Goal: Task Accomplishment & Management: Use online tool/utility

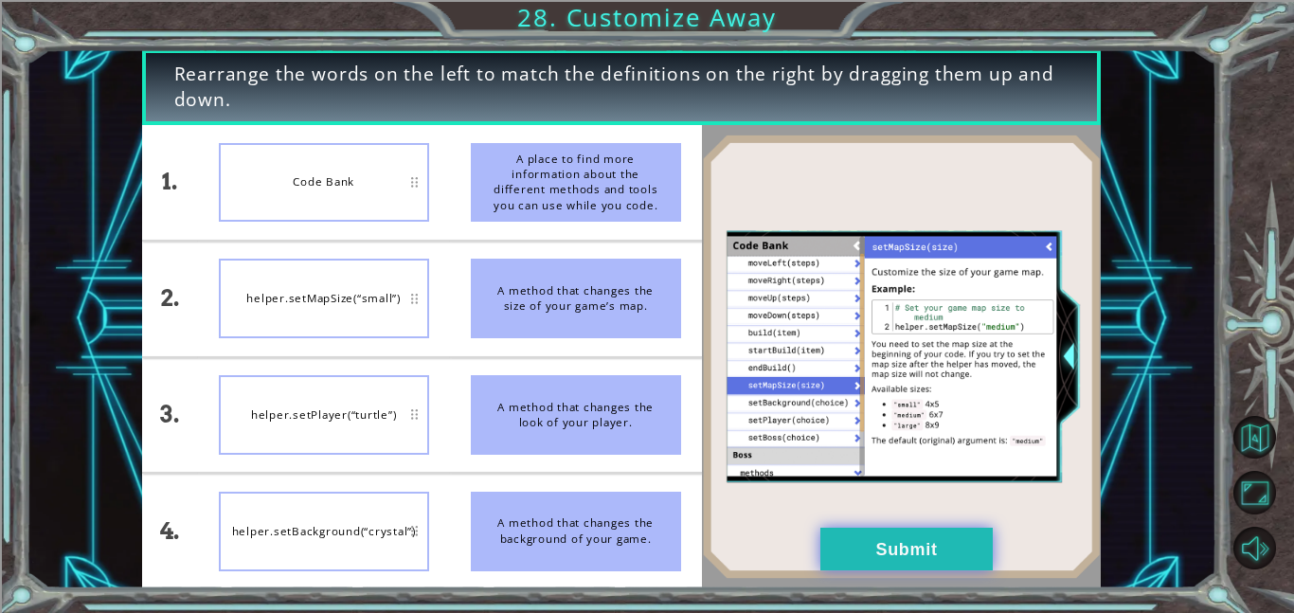
click at [907, 535] on button "Submit" at bounding box center [906, 549] width 172 height 43
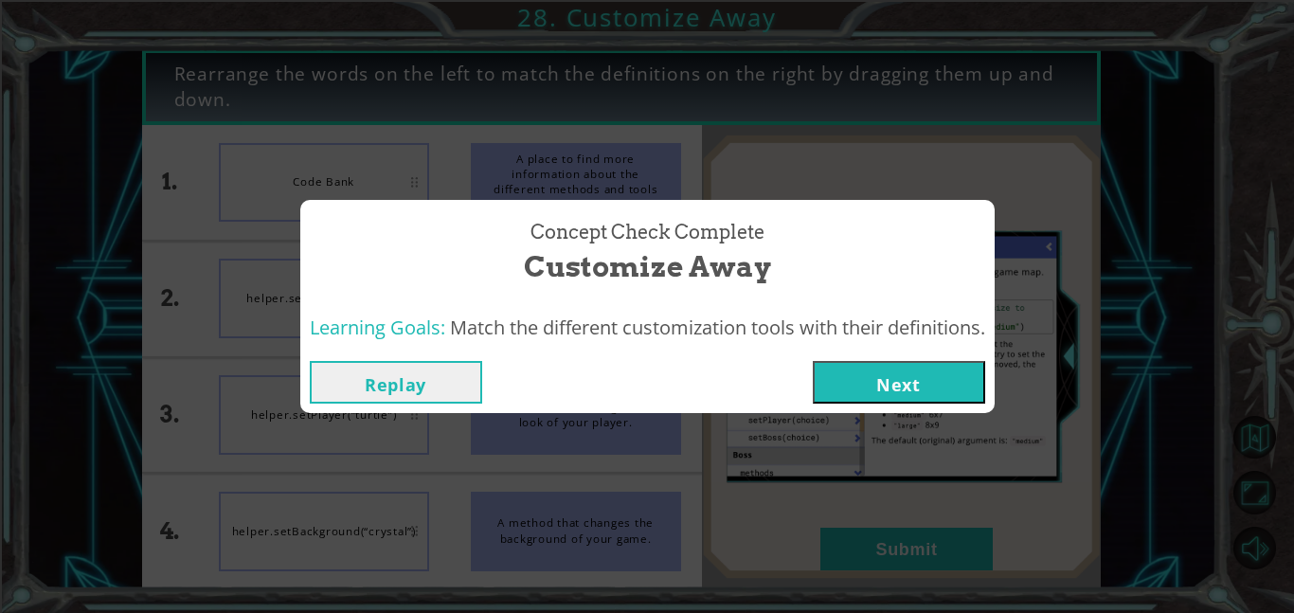
click at [887, 359] on div "Replay Next" at bounding box center [647, 382] width 694 height 62
click at [894, 371] on button "Next" at bounding box center [899, 382] width 172 height 43
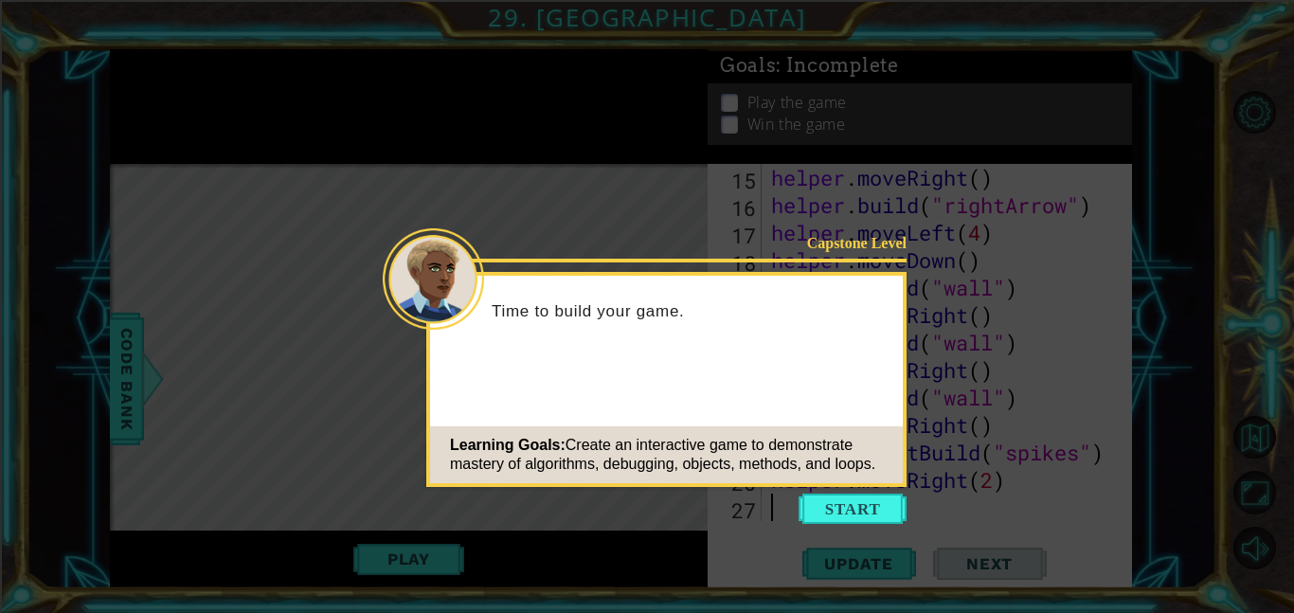
scroll to position [467, 0]
click at [876, 522] on button "Start" at bounding box center [852, 508] width 108 height 30
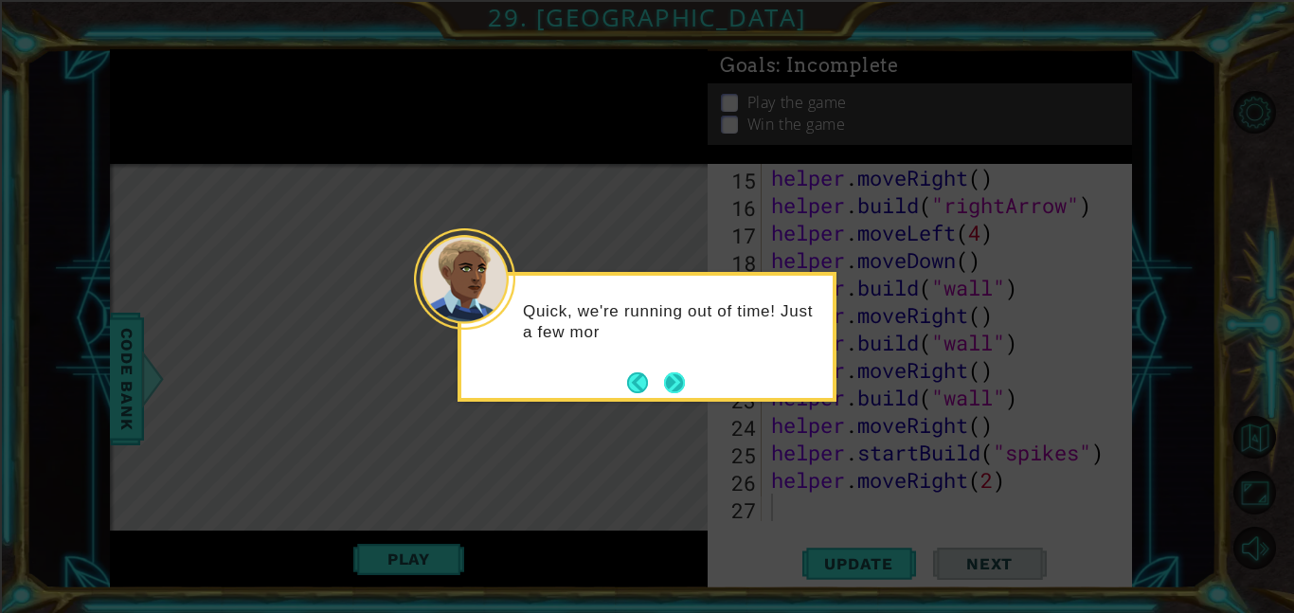
click at [675, 383] on button "Next" at bounding box center [674, 382] width 21 height 21
click at [675, 381] on button "Next" at bounding box center [674, 382] width 21 height 21
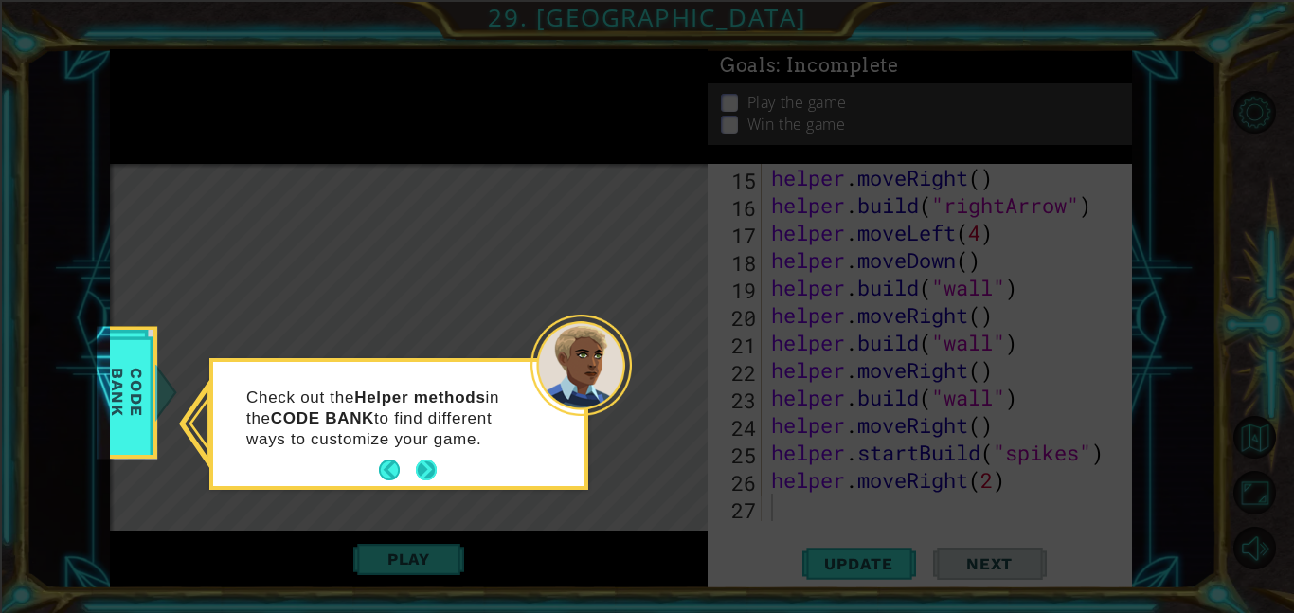
click at [426, 472] on button "Next" at bounding box center [426, 469] width 21 height 21
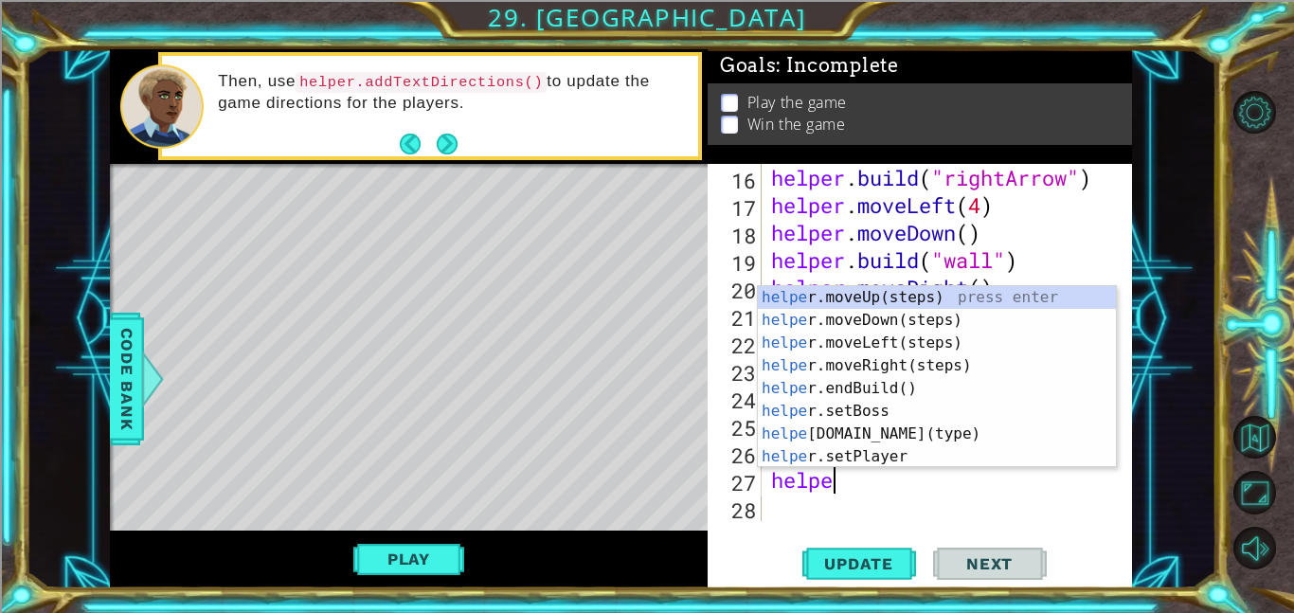
scroll to position [0, 2]
type textarea "helper"
click at [877, 389] on div "helper .moveUp(steps) press enter helper .moveDown(steps) press enter helper .m…" at bounding box center [937, 399] width 358 height 227
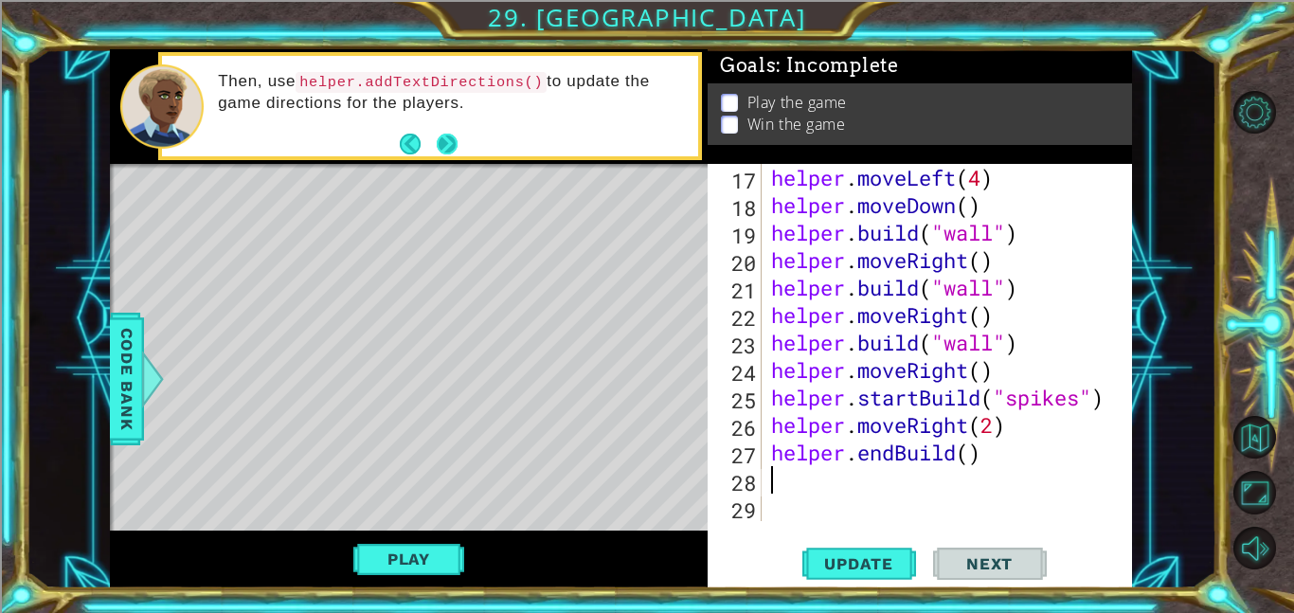
click at [448, 154] on button "Next" at bounding box center [446, 144] width 21 height 21
click at [449, 146] on button "Next" at bounding box center [446, 144] width 21 height 21
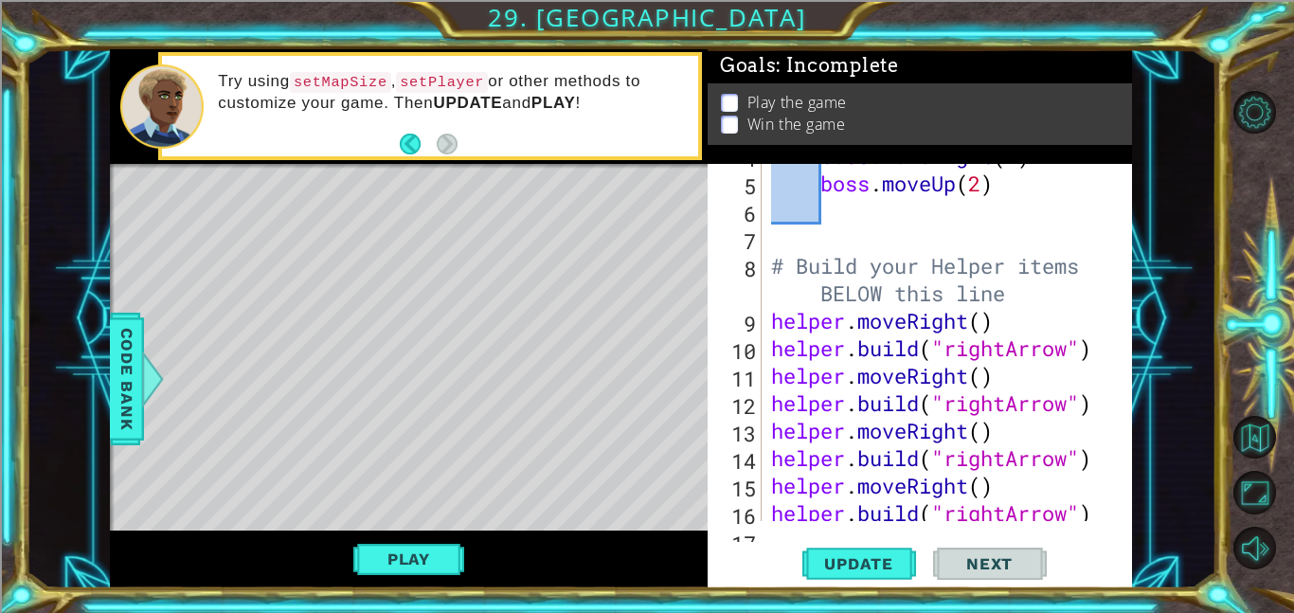
scroll to position [159, 0]
click at [780, 269] on div "boss . moveRight ( 4 ) boss . moveUp ( 2 ) # Build your Helper items BELOW this…" at bounding box center [952, 348] width 370 height 412
click at [770, 325] on div "boss . moveRight ( 4 ) boss . moveUp ( 2 ) # Build your Helper items BELOW this…" at bounding box center [952, 348] width 370 height 412
type textarea "helper.moveRight()"
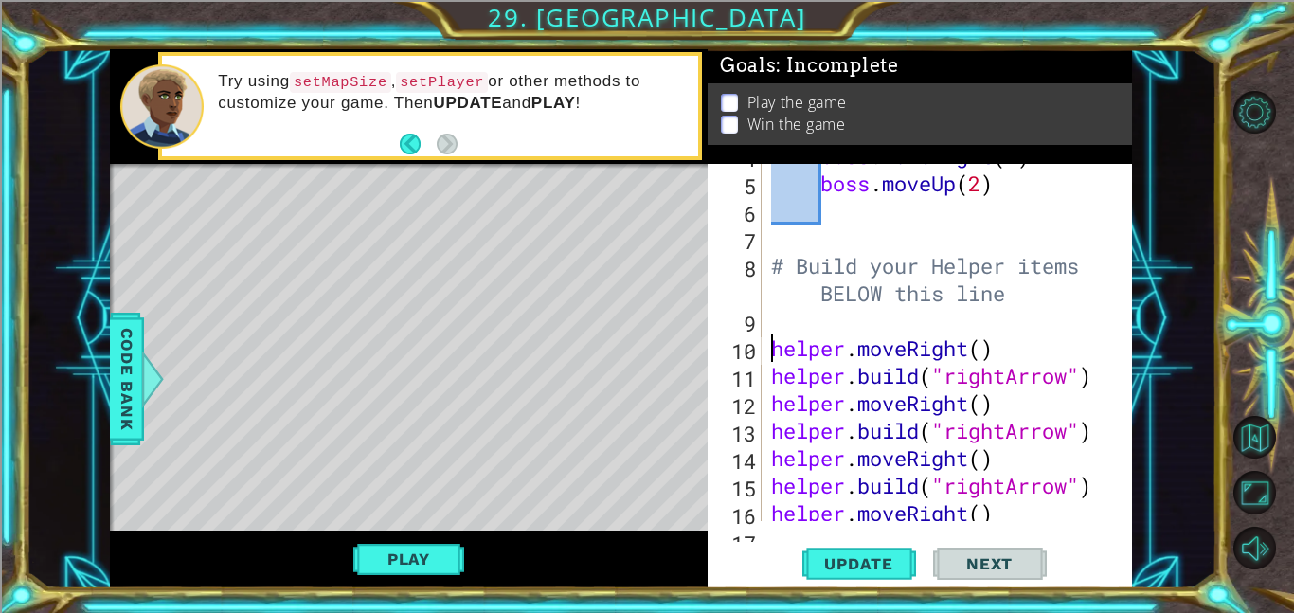
click at [784, 319] on div "boss . moveRight ( 4 ) boss . moveUp ( 2 ) # Build your Helper items BELOW this…" at bounding box center [952, 348] width 370 height 412
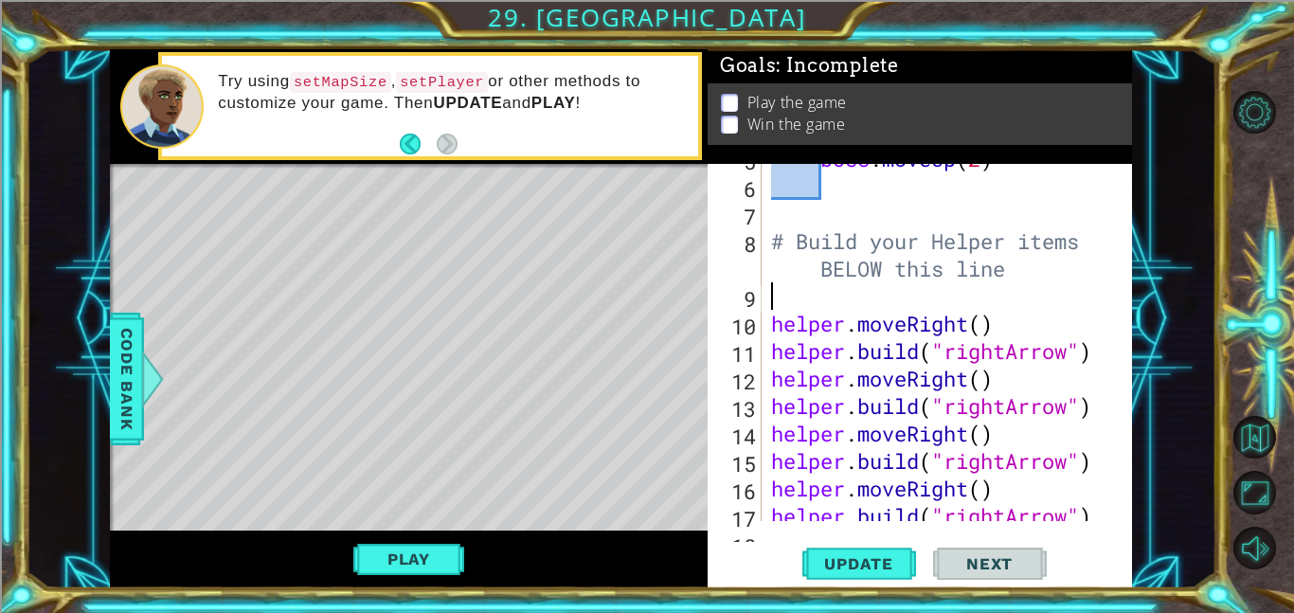
scroll to position [185, 0]
click at [112, 401] on span "Code Bank" at bounding box center [127, 379] width 30 height 116
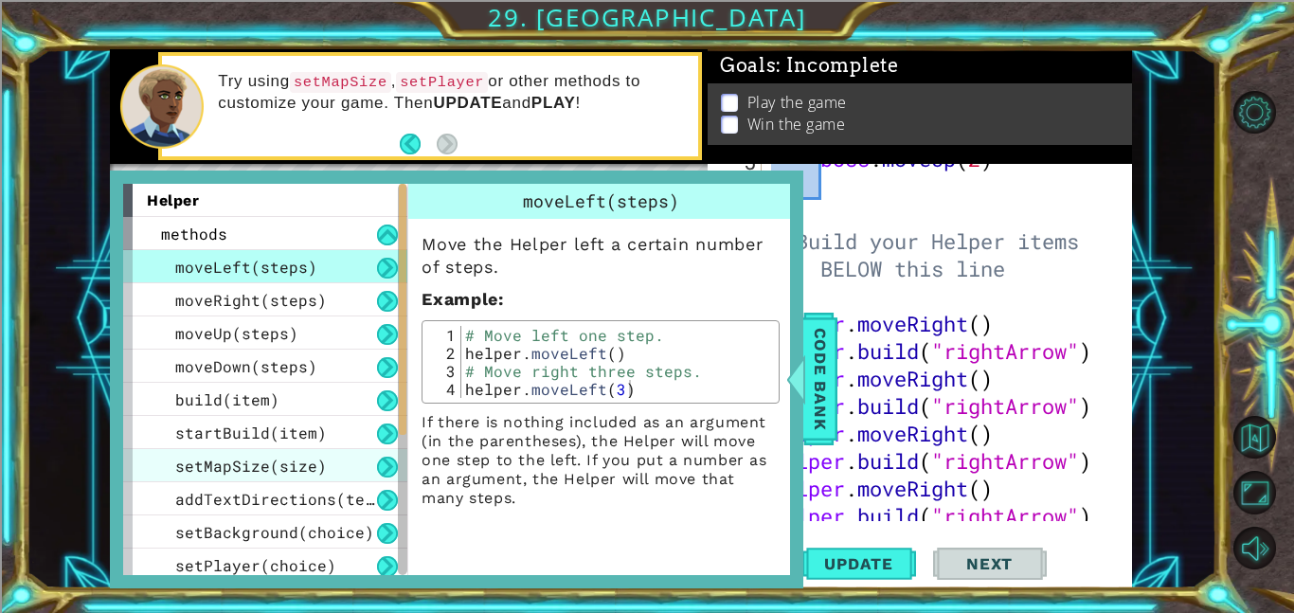
click at [306, 465] on span "setMapSize(size)" at bounding box center [251, 466] width 152 height 20
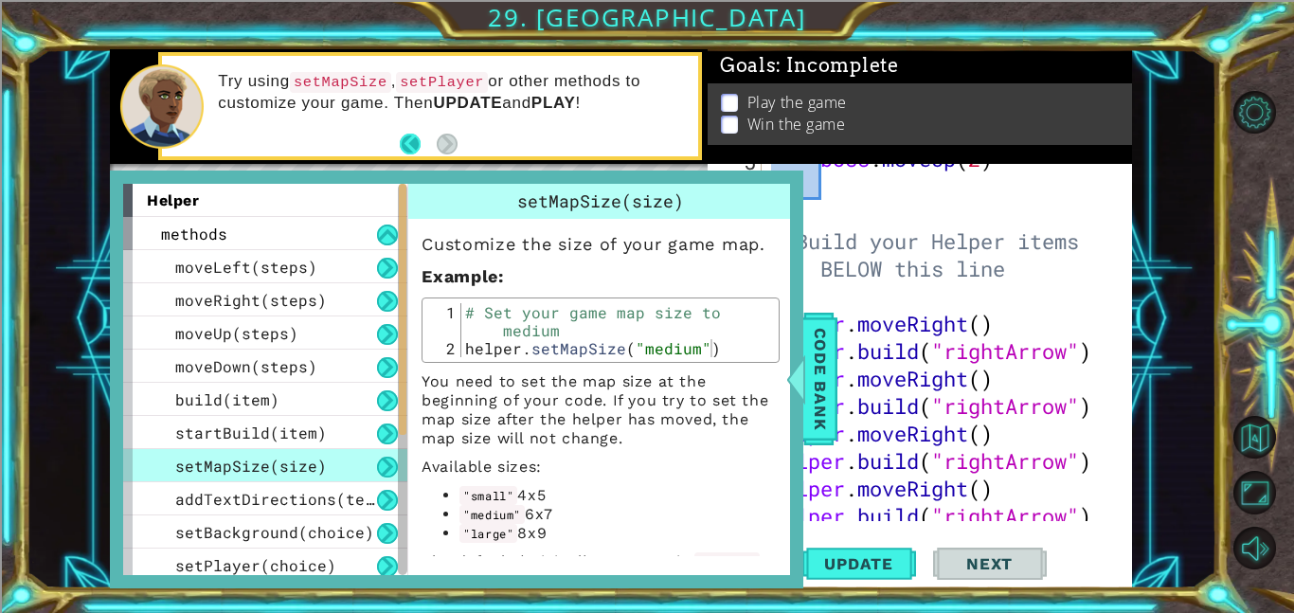
click at [401, 147] on button "Back" at bounding box center [418, 144] width 37 height 21
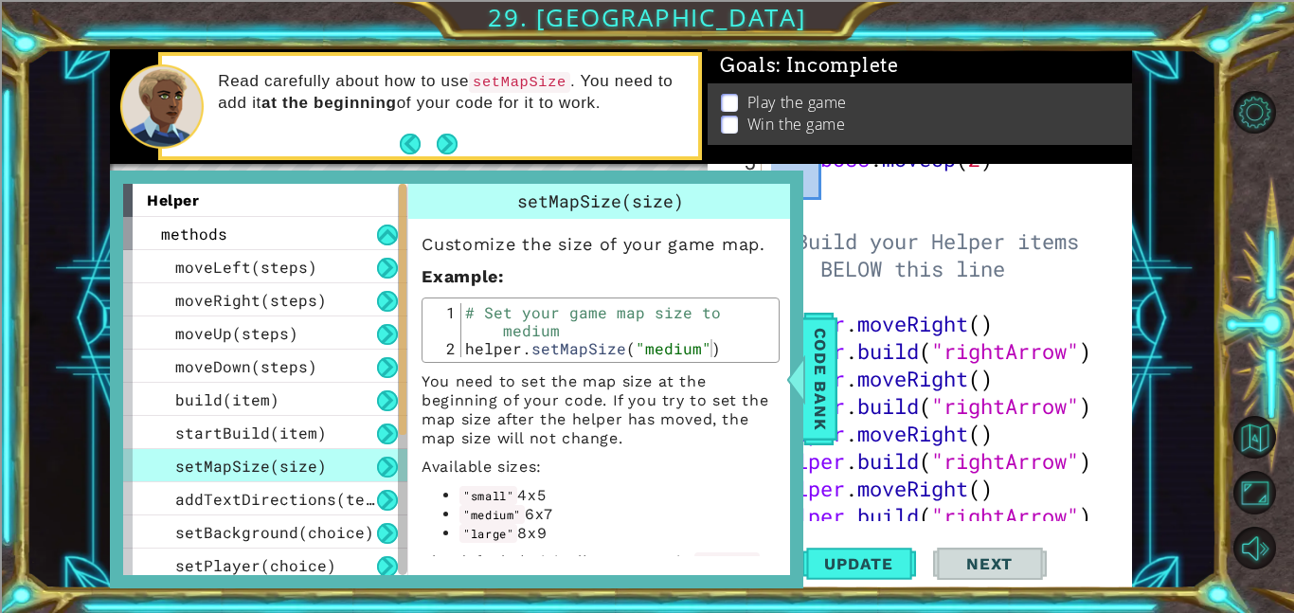
click at [896, 296] on div "boss . moveUp ( 2 ) # Build your Helper items BELOW this line helper . moveRigh…" at bounding box center [952, 351] width 370 height 412
click at [891, 299] on div "boss . moveUp ( 2 ) # Build your Helper items BELOW this line helper . moveRigh…" at bounding box center [952, 351] width 370 height 412
click at [807, 375] on span "Code Bank" at bounding box center [820, 379] width 30 height 116
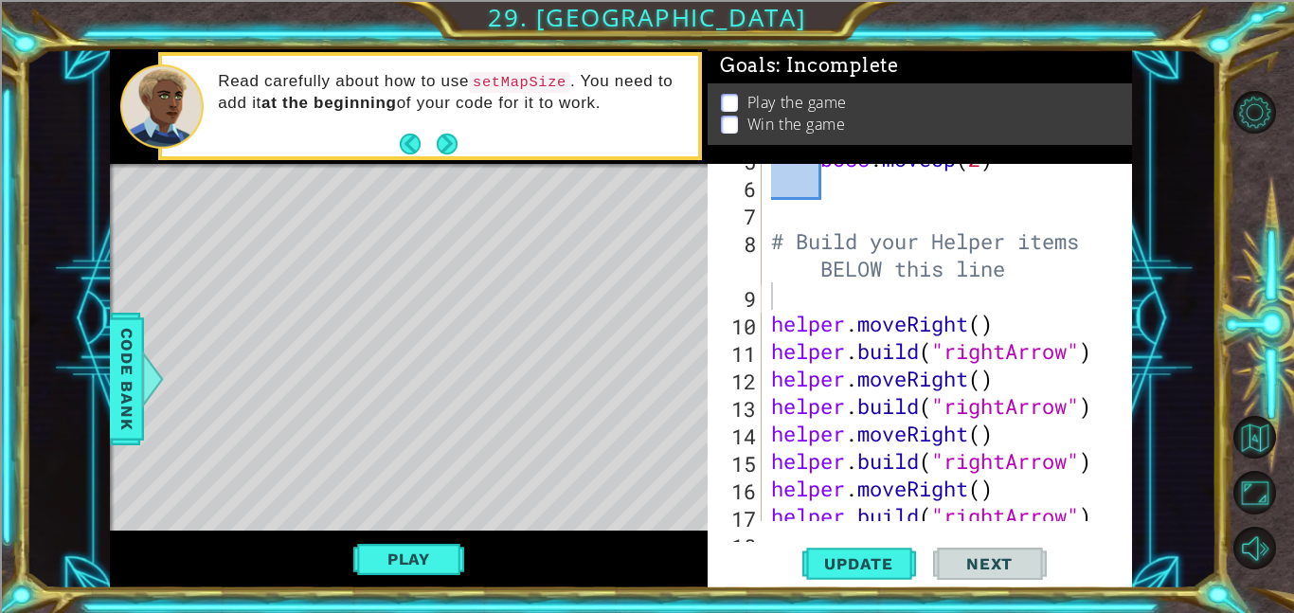
click at [791, 299] on div "boss . moveUp ( 2 ) # Build your Helper items BELOW this line helper . moveRigh…" at bounding box center [952, 351] width 370 height 412
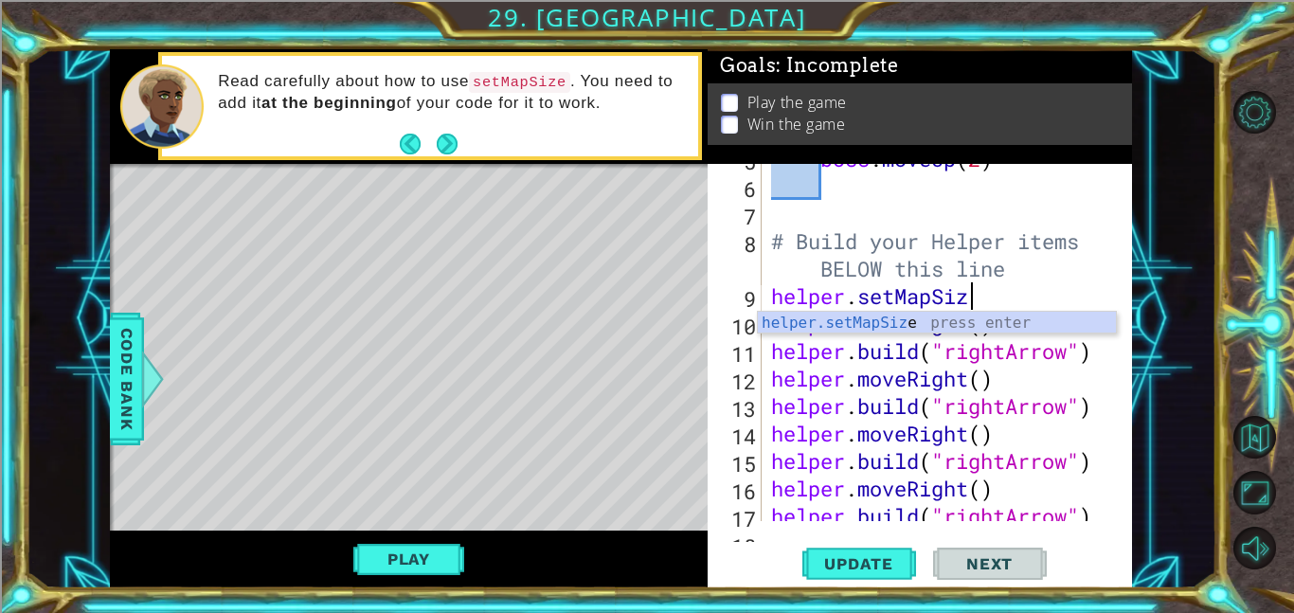
scroll to position [0, 9]
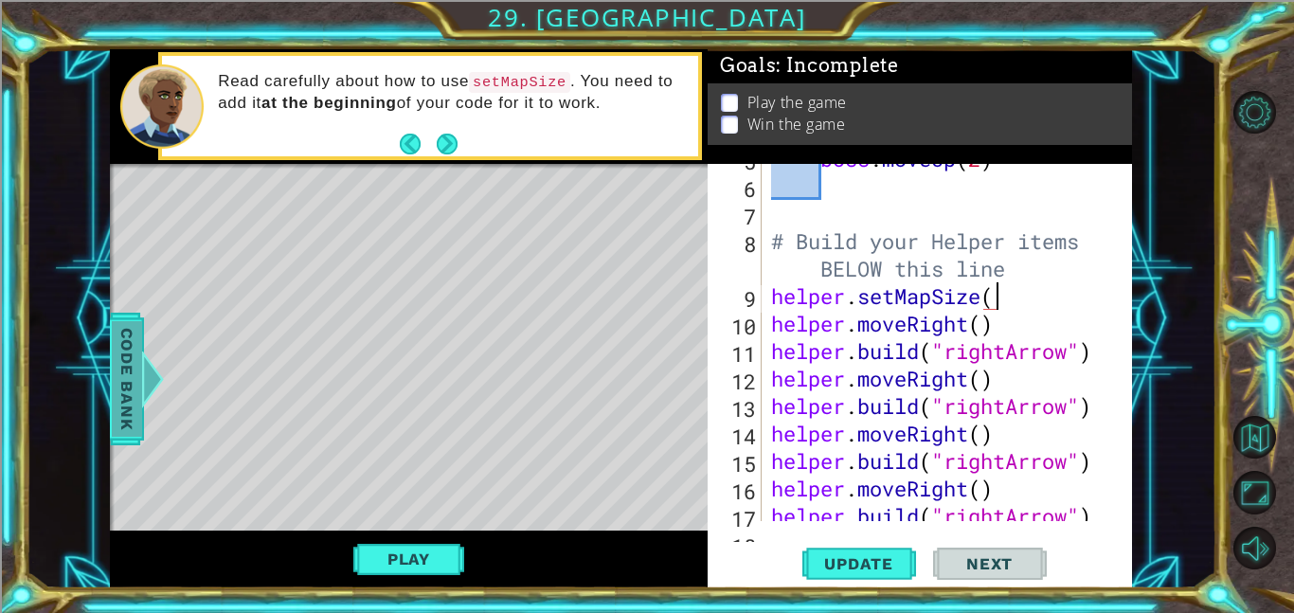
click at [119, 386] on span "Code Bank" at bounding box center [127, 379] width 30 height 116
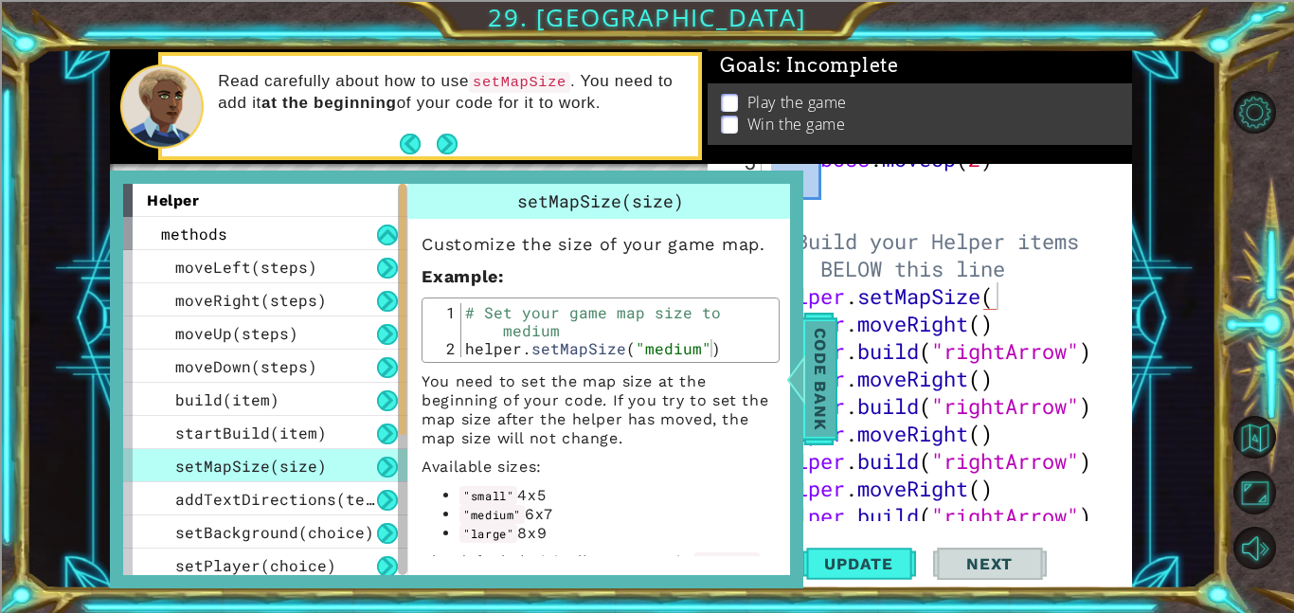
click at [826, 378] on span "Code Bank" at bounding box center [820, 379] width 30 height 116
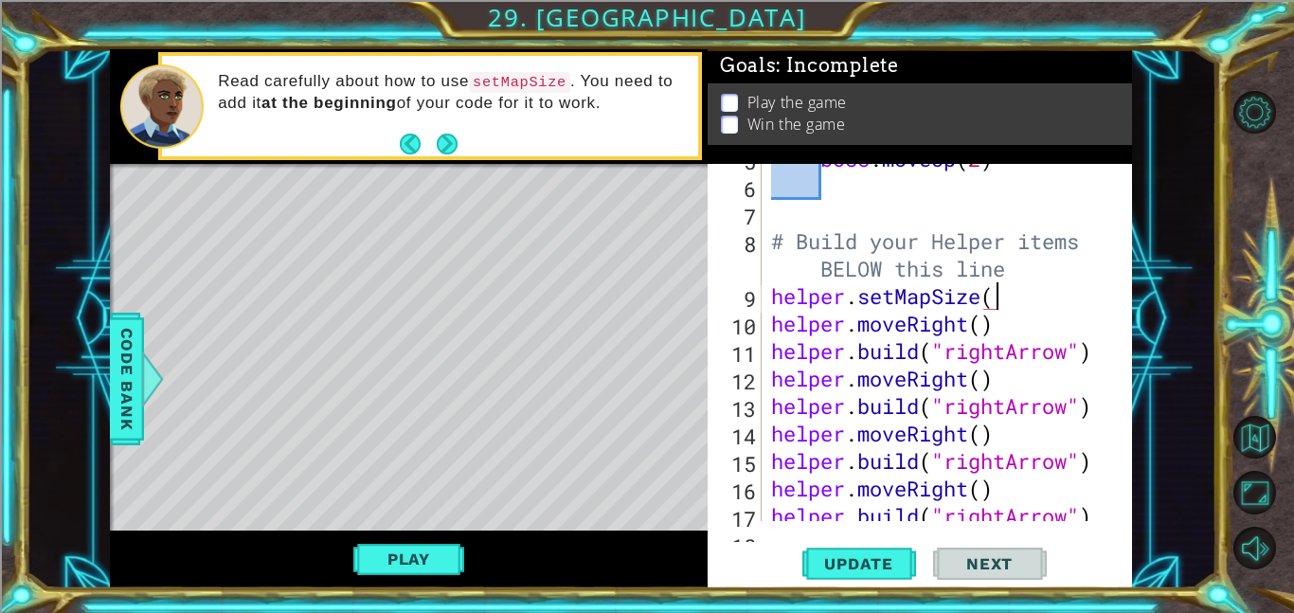
click at [996, 296] on div "boss . moveUp ( 2 ) # Build your Helper items BELOW this line helper . setMapSi…" at bounding box center [952, 351] width 370 height 412
type textarea "helper.setMapSize("medium")"
click at [502, 370] on div "Level Map" at bounding box center [547, 443] width 875 height 558
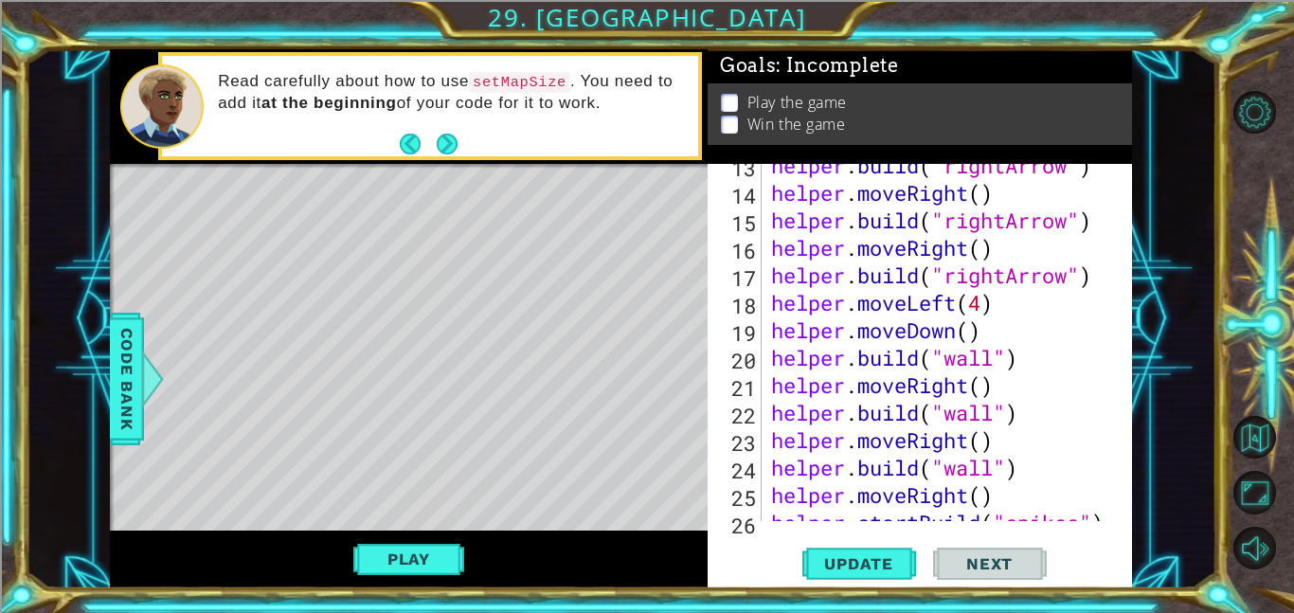
scroll to position [530, 0]
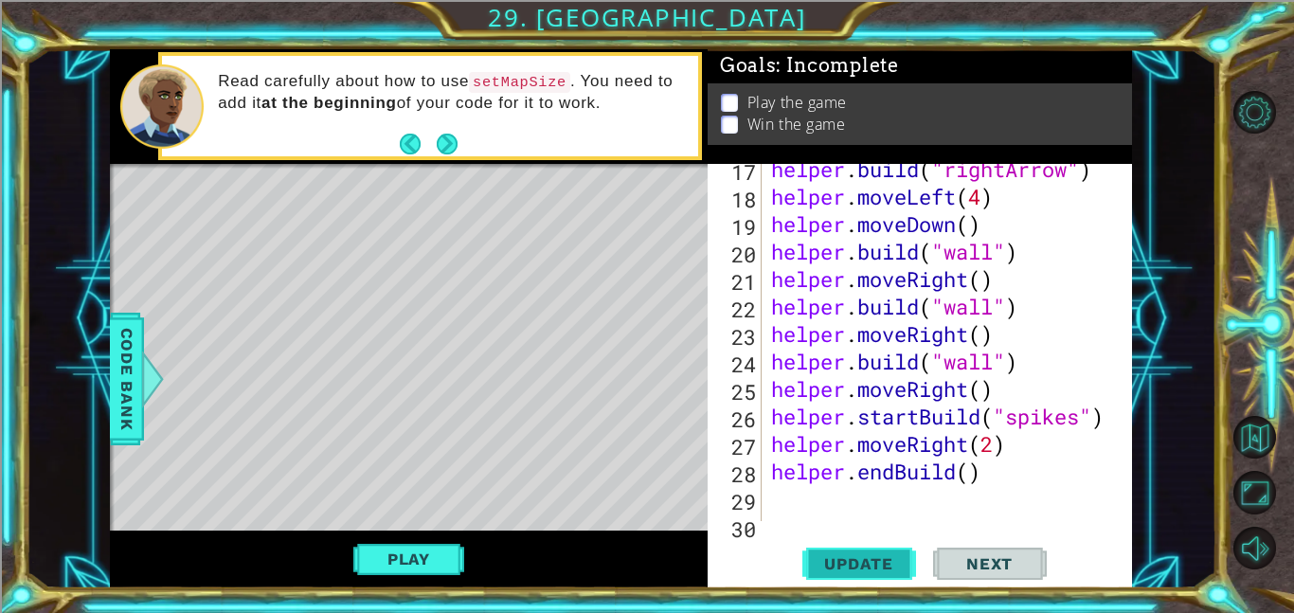
click at [848, 557] on span "Update" at bounding box center [858, 563] width 107 height 19
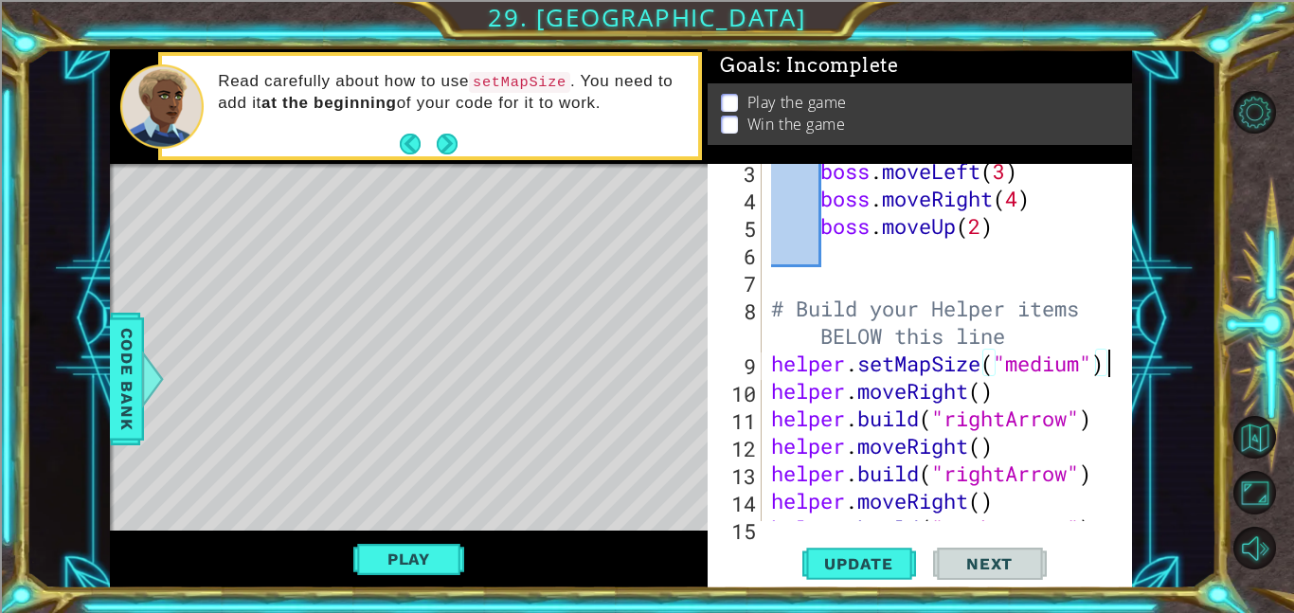
scroll to position [117, 0]
click at [410, 565] on button "Play" at bounding box center [408, 559] width 111 height 36
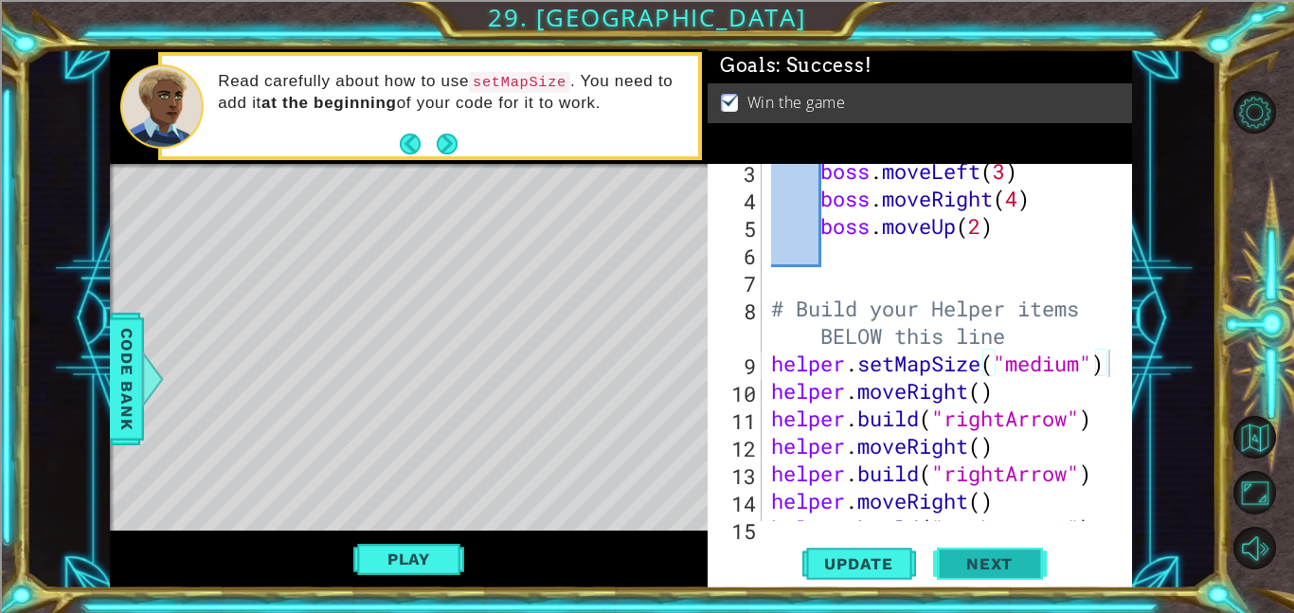
click at [1016, 556] on span "Next" at bounding box center [989, 563] width 84 height 19
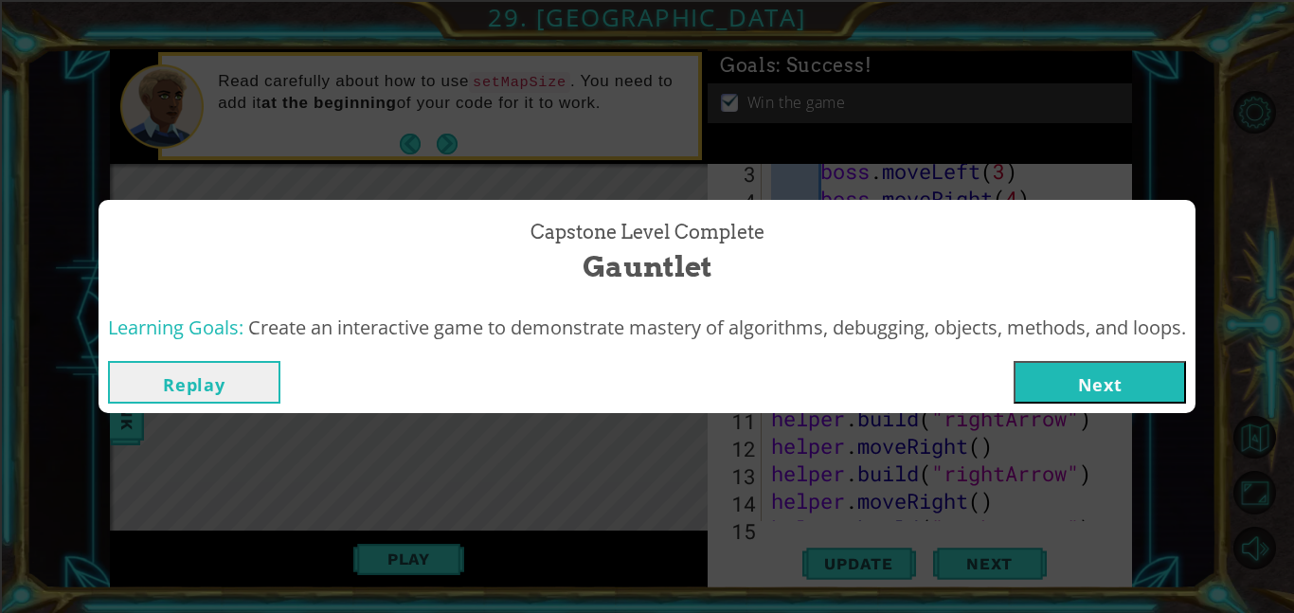
click at [1103, 380] on button "Next" at bounding box center [1100, 382] width 172 height 43
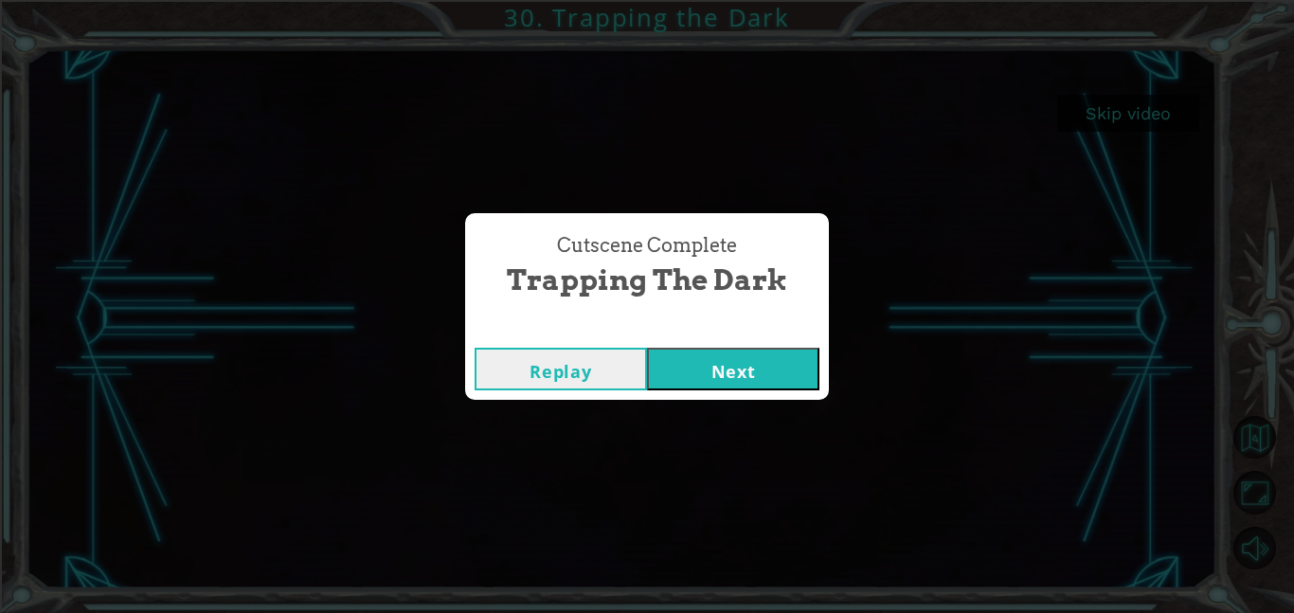
click at [771, 377] on button "Next" at bounding box center [733, 369] width 172 height 43
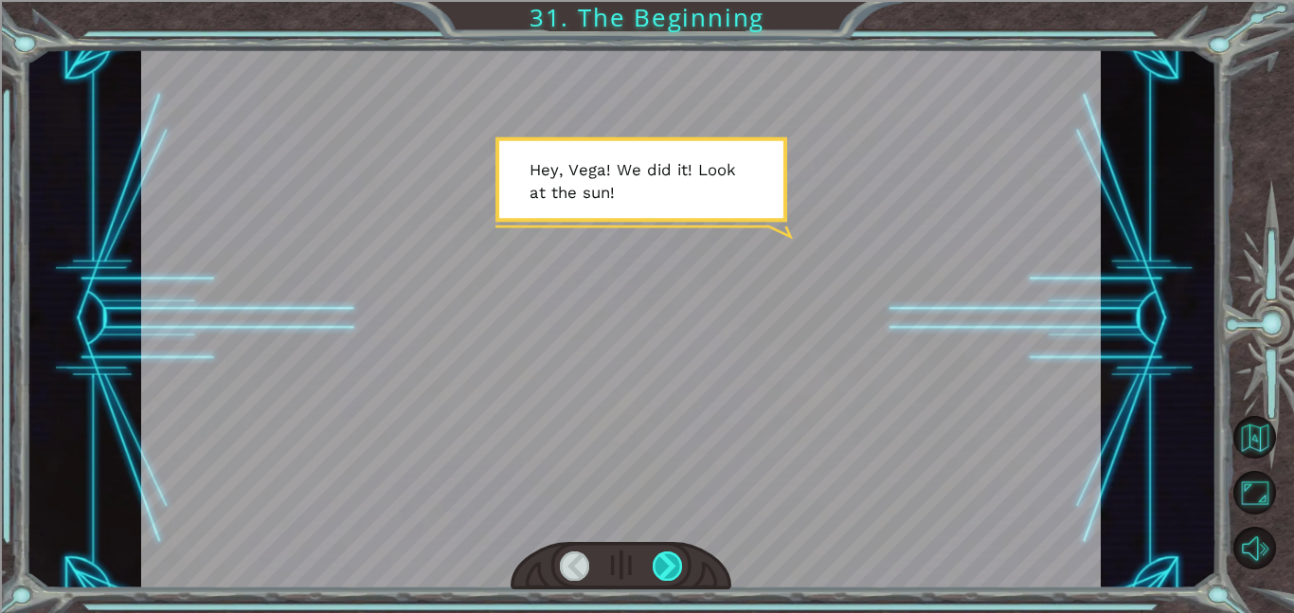
click at [670, 559] on div at bounding box center [668, 565] width 30 height 29
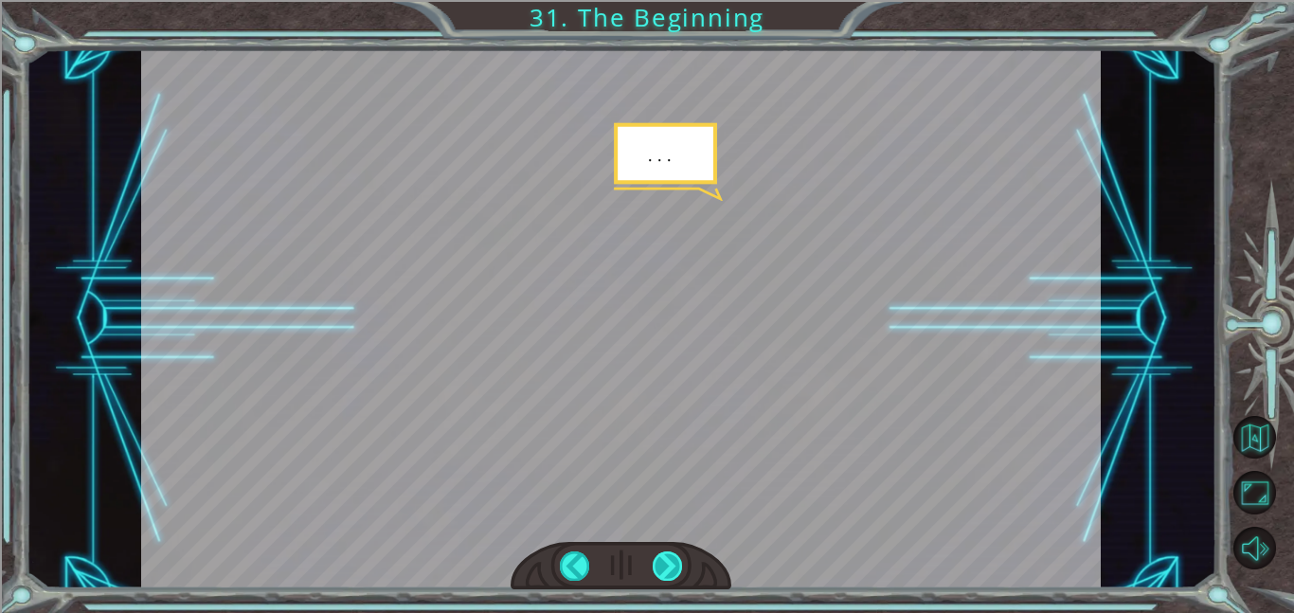
click at [670, 559] on div at bounding box center [668, 565] width 30 height 29
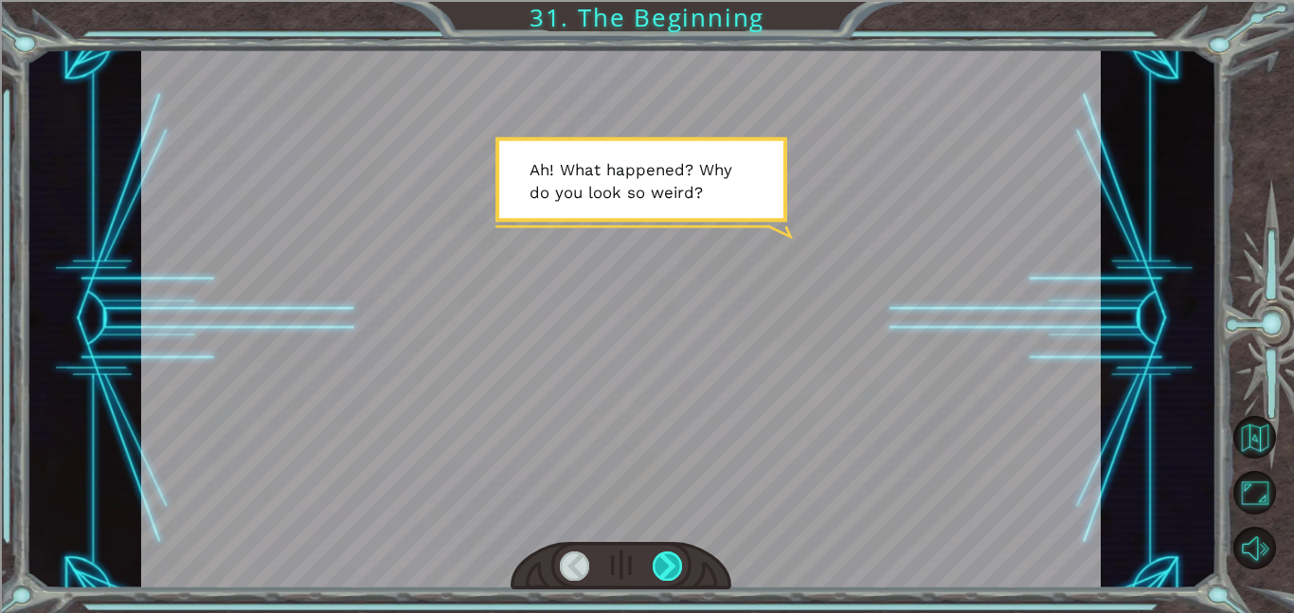
click at [665, 572] on div at bounding box center [668, 565] width 30 height 29
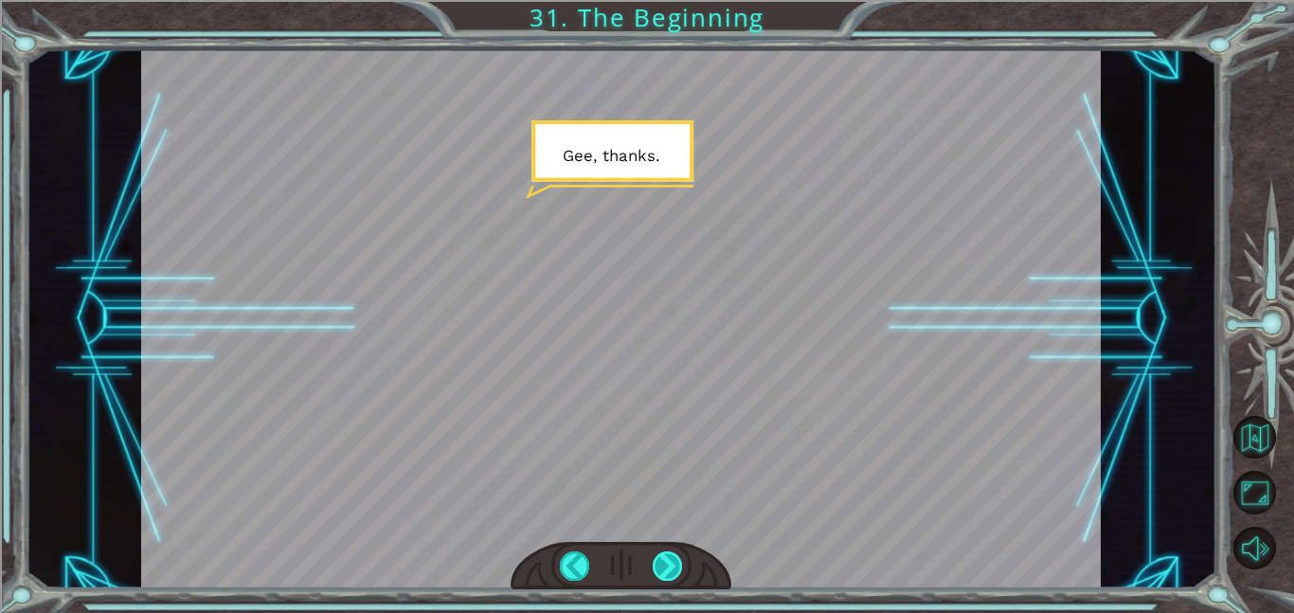
click at [665, 572] on div at bounding box center [668, 565] width 30 height 29
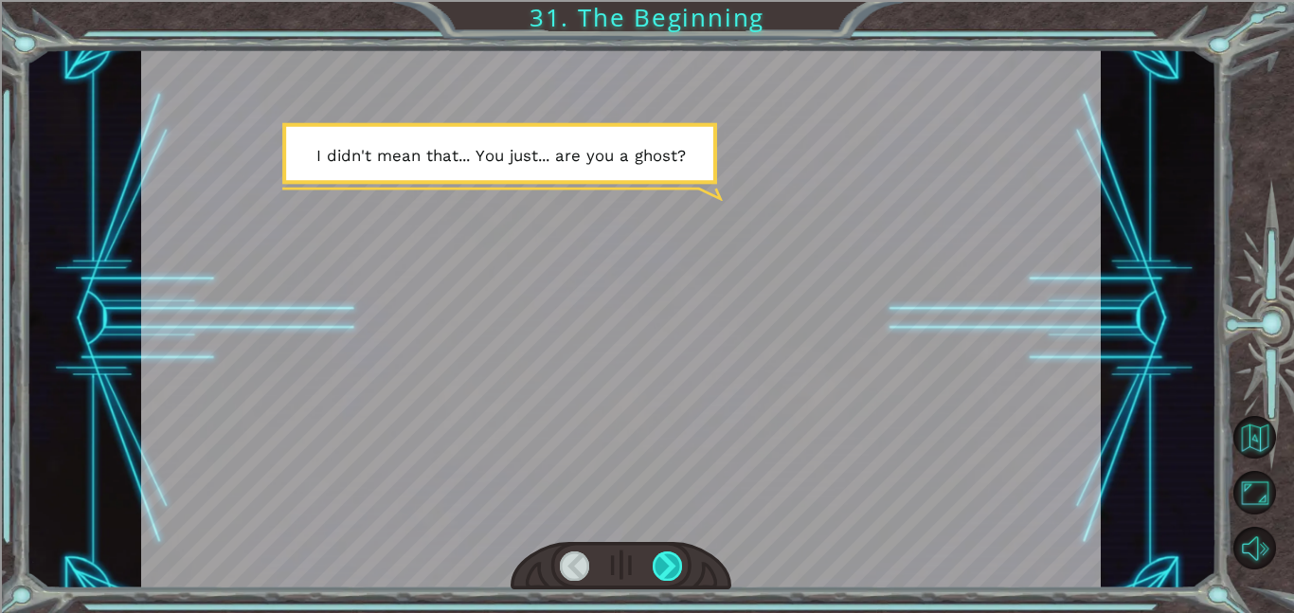
click at [665, 572] on div at bounding box center [668, 565] width 30 height 29
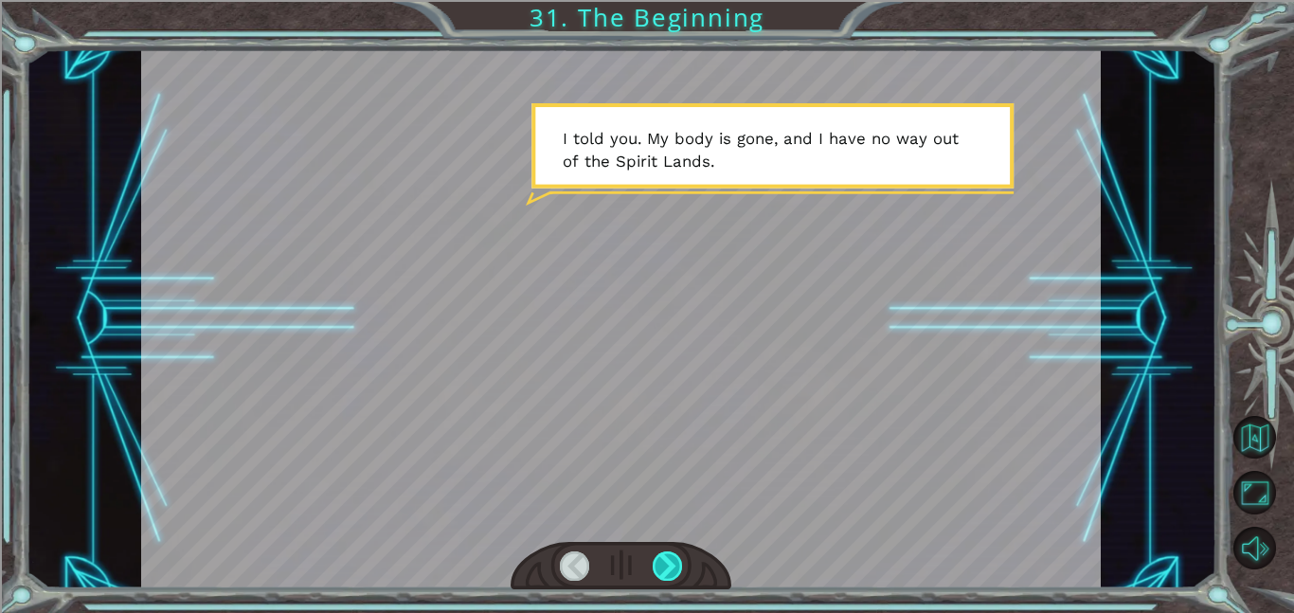
click at [665, 572] on div at bounding box center [668, 565] width 30 height 29
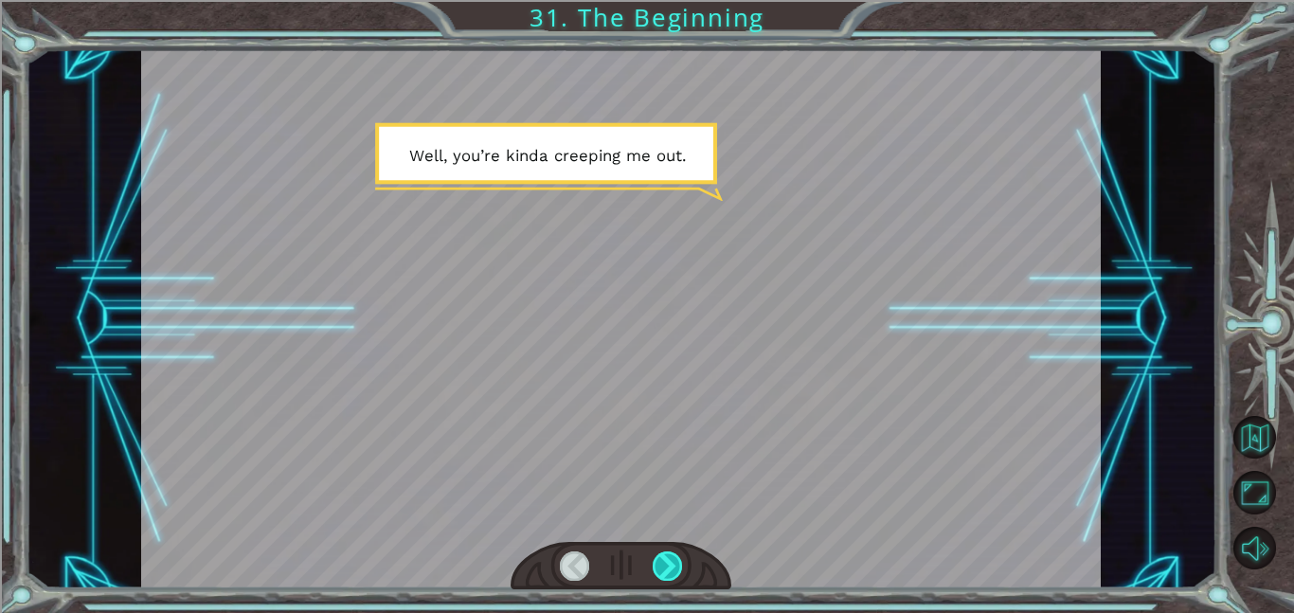
click at [665, 572] on div at bounding box center [668, 565] width 30 height 29
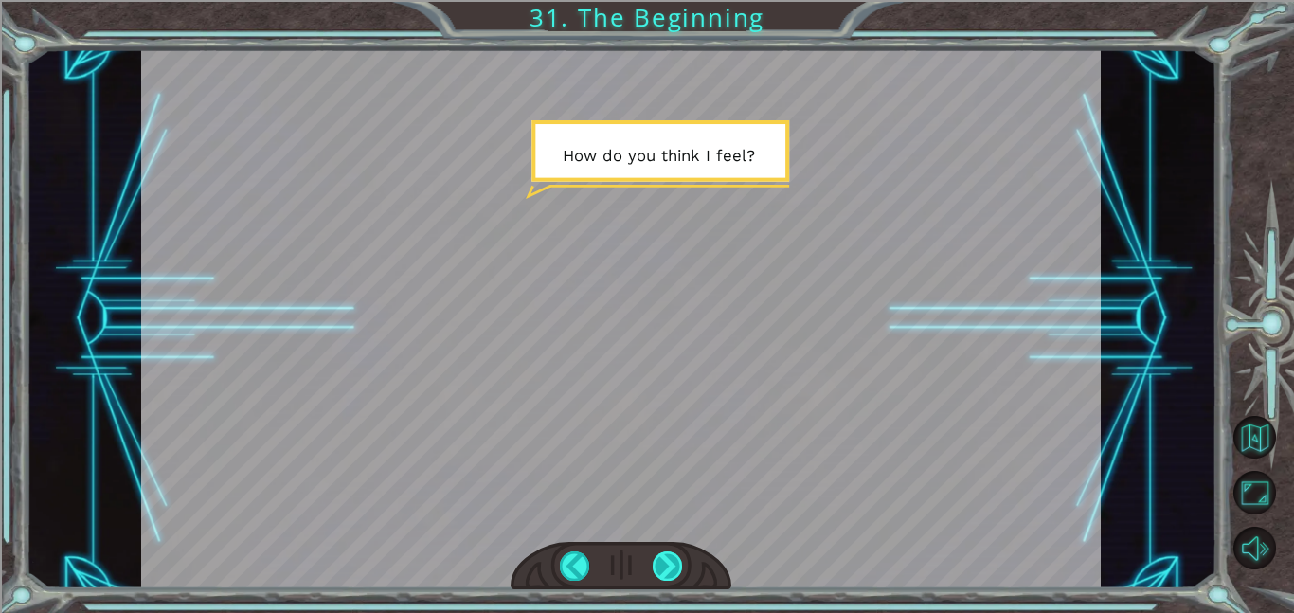
click at [665, 572] on div at bounding box center [668, 565] width 30 height 29
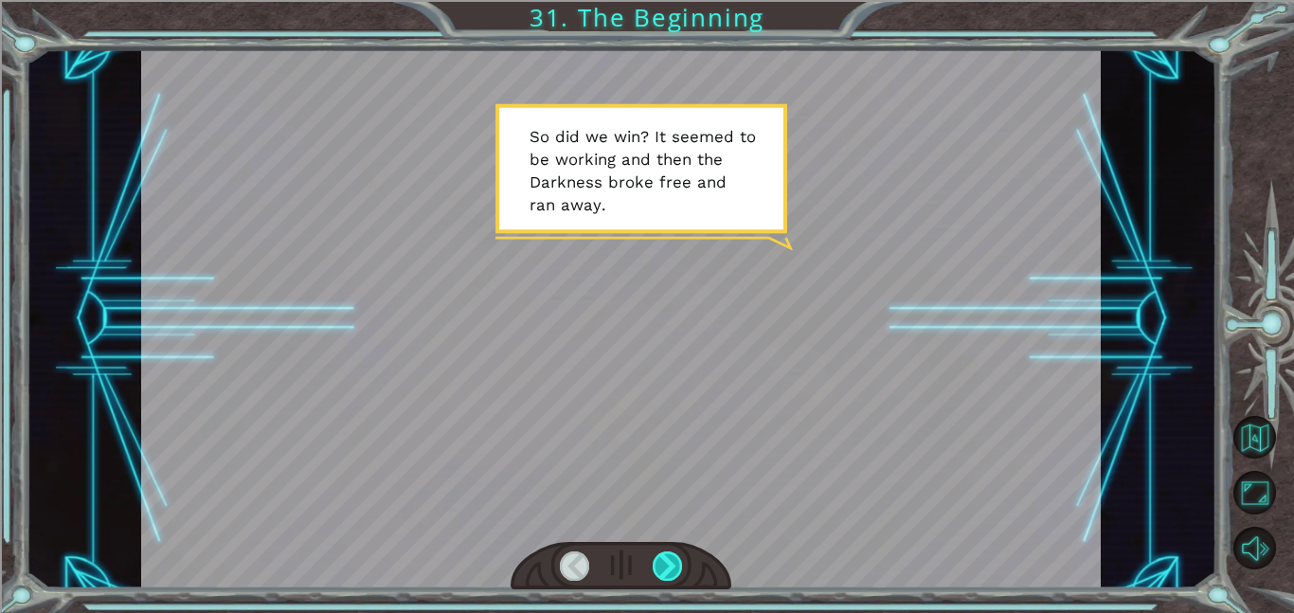
click at [665, 572] on div at bounding box center [668, 565] width 30 height 29
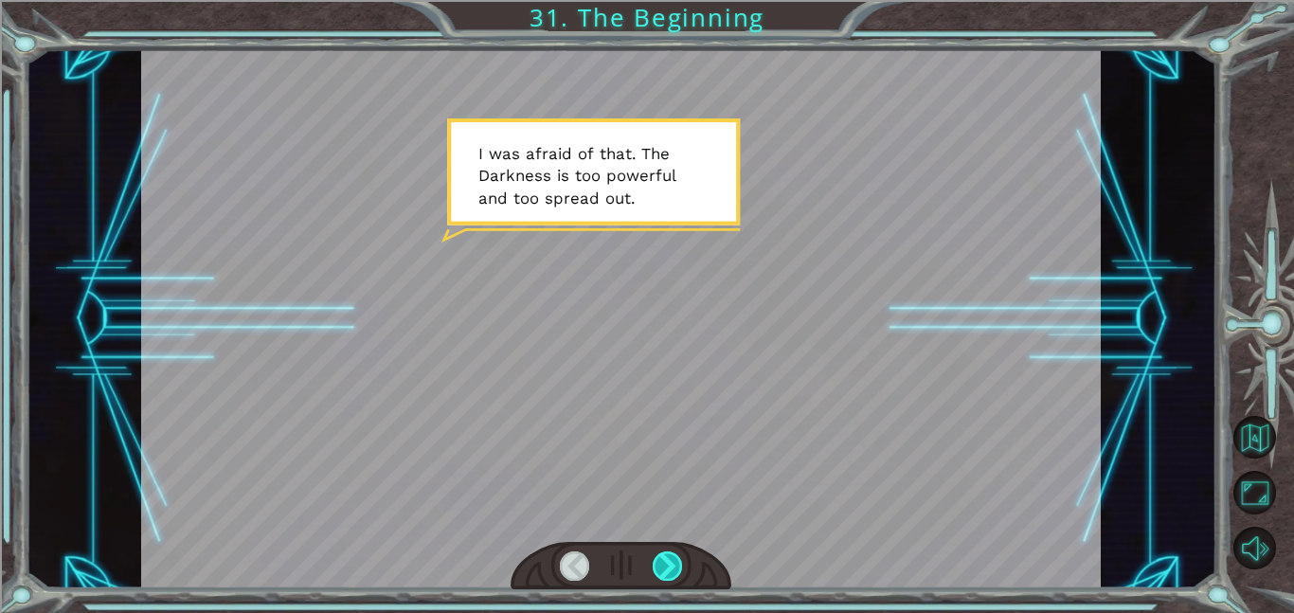
click at [665, 572] on div at bounding box center [668, 565] width 30 height 29
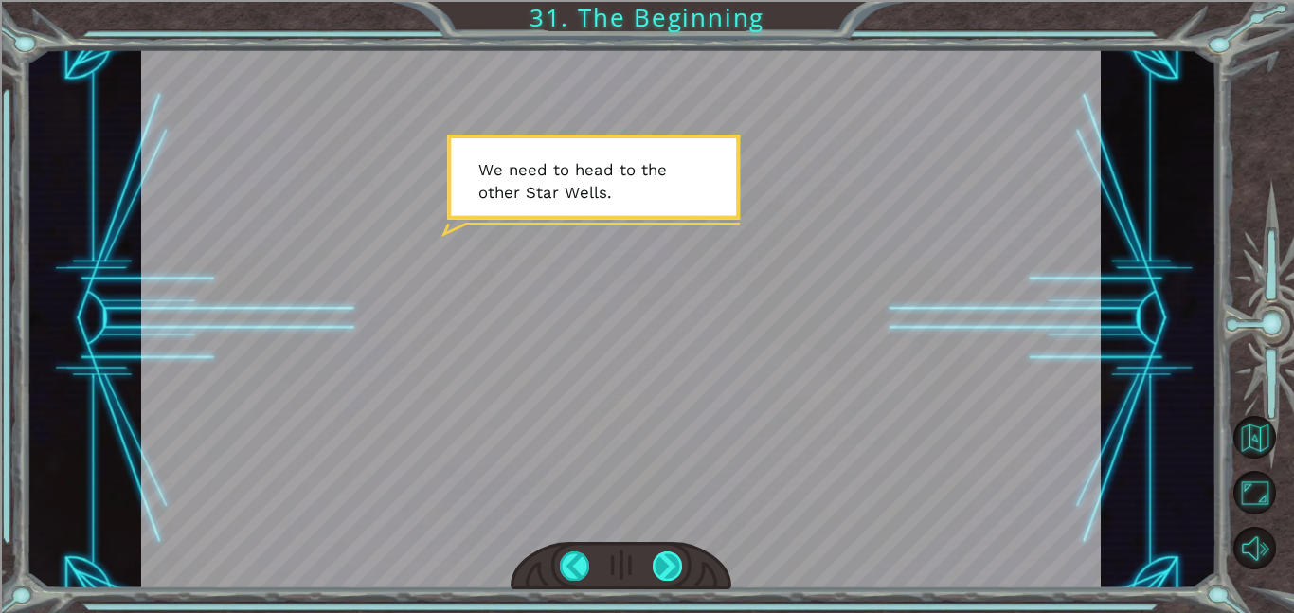
click at [665, 572] on div at bounding box center [668, 565] width 30 height 29
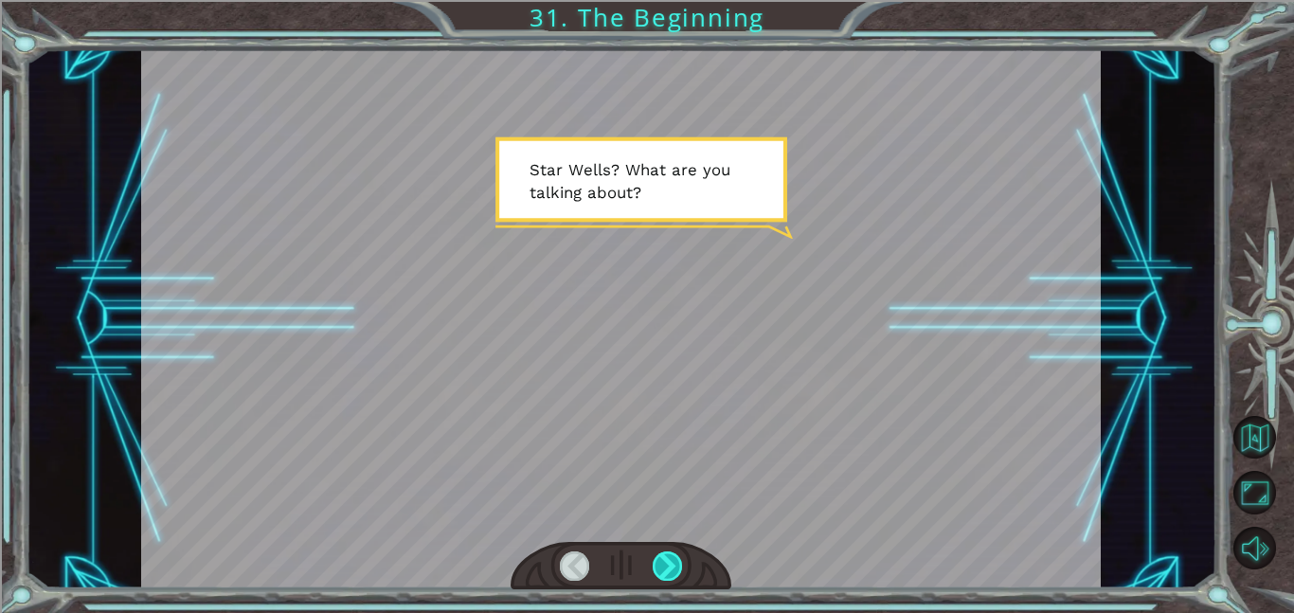
click at [665, 572] on div at bounding box center [668, 565] width 30 height 29
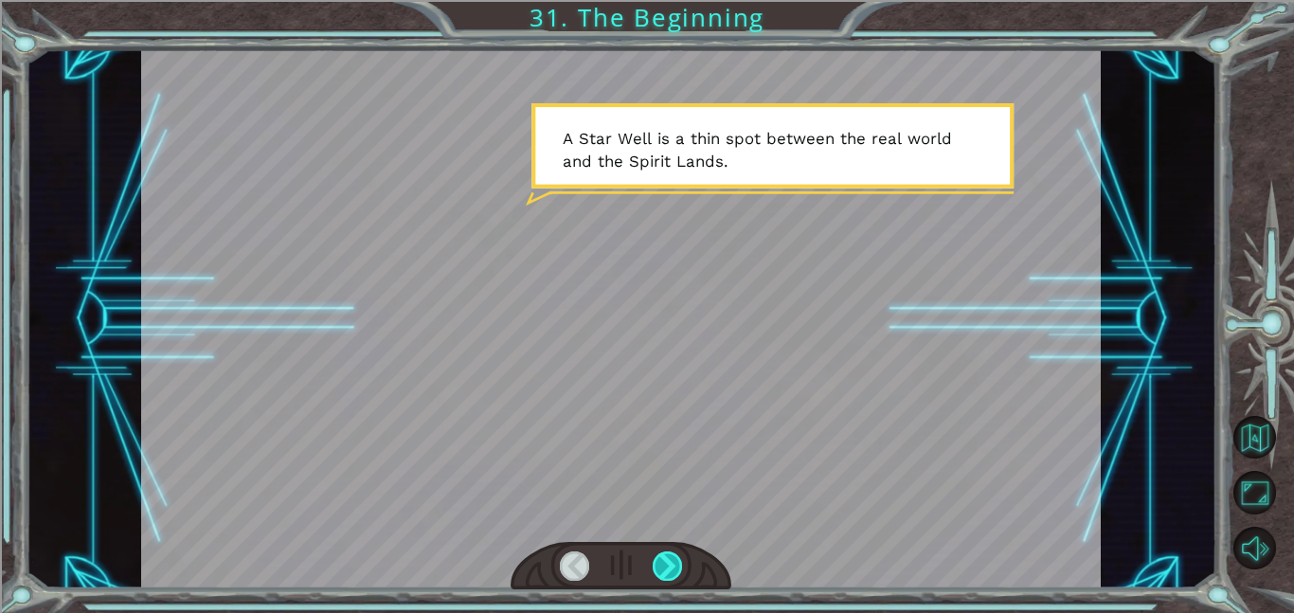
click at [665, 572] on div at bounding box center [668, 565] width 30 height 29
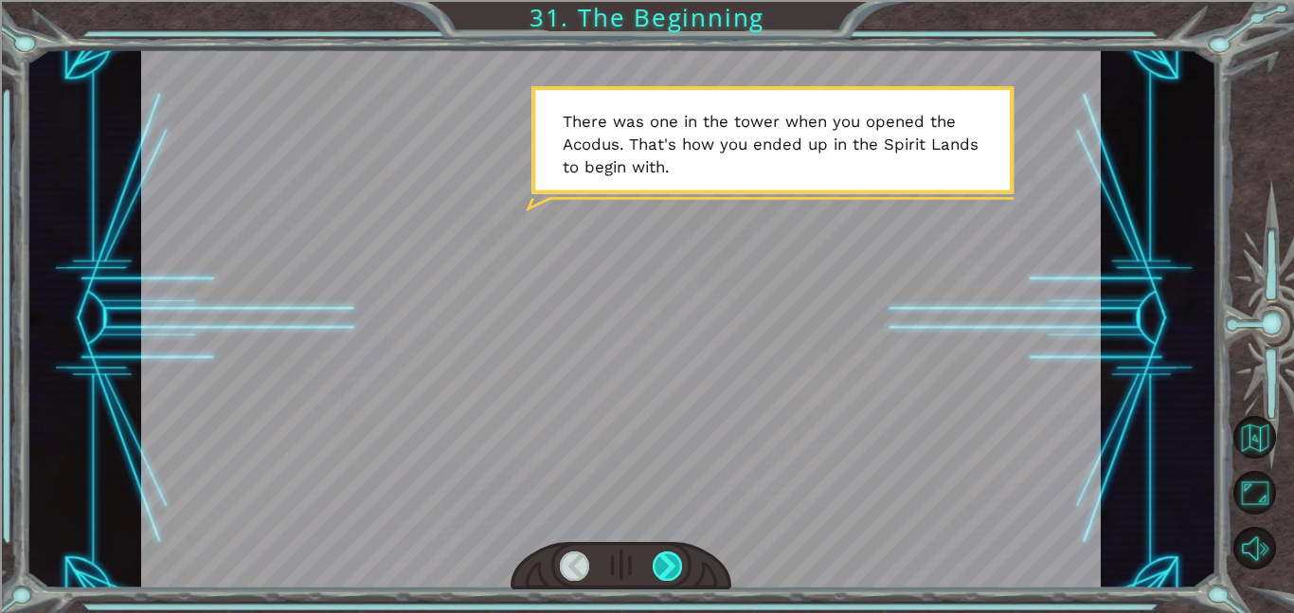
click at [665, 572] on div at bounding box center [668, 565] width 30 height 29
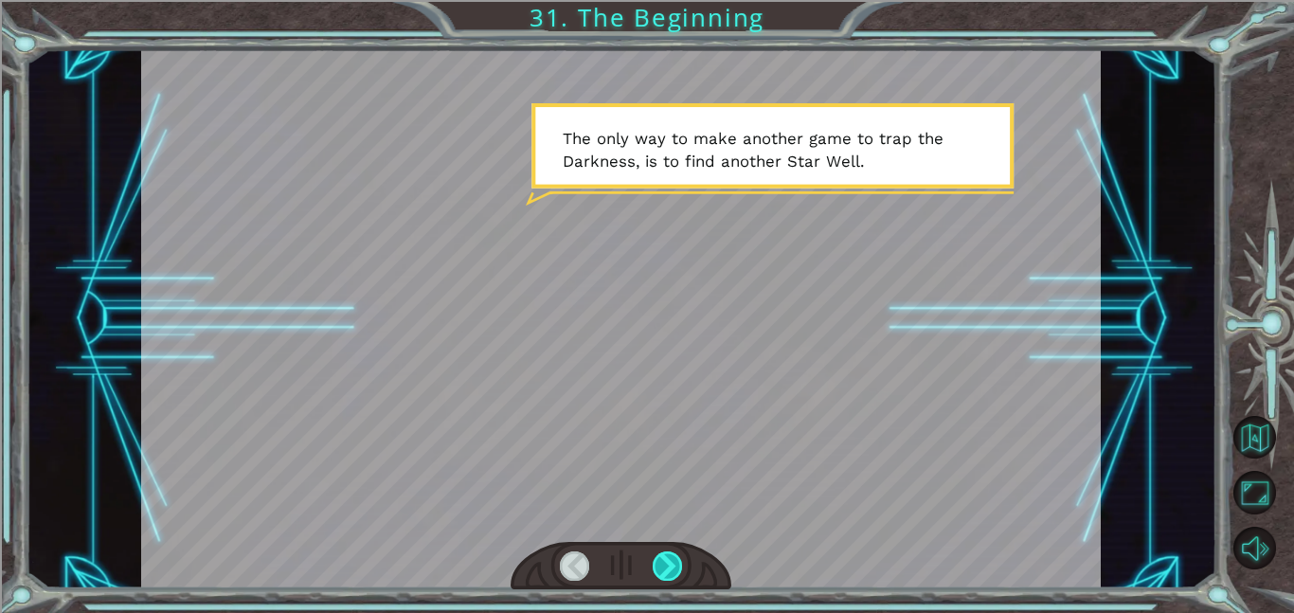
click at [665, 572] on div at bounding box center [668, 565] width 30 height 29
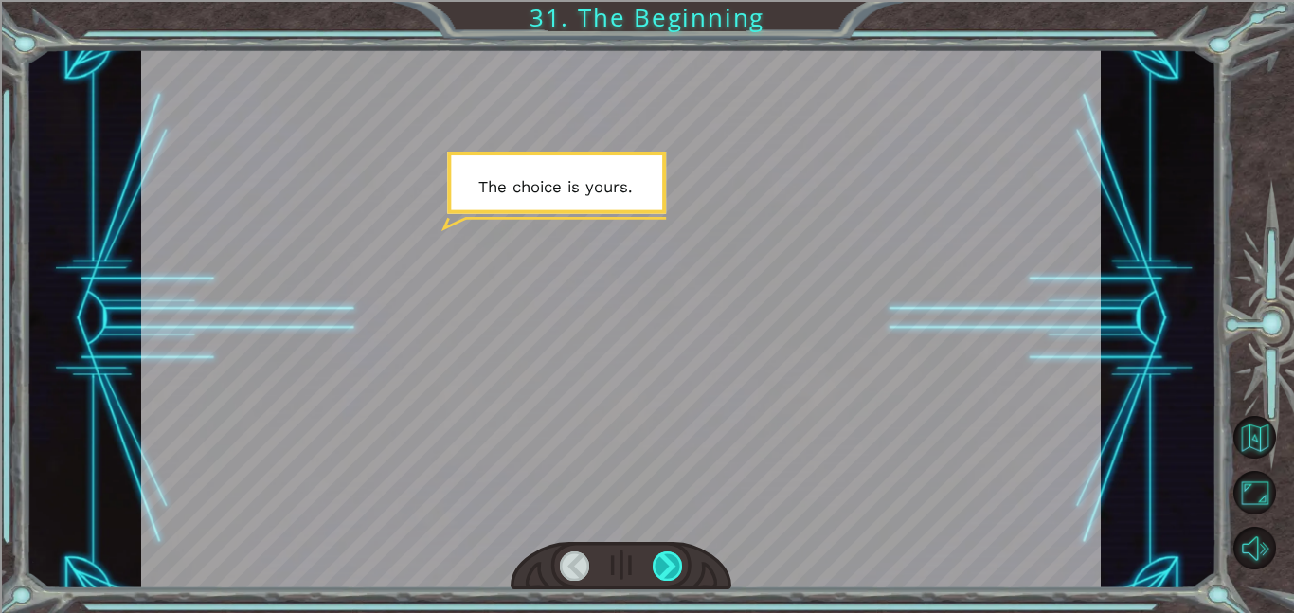
click at [665, 572] on div at bounding box center [668, 565] width 30 height 29
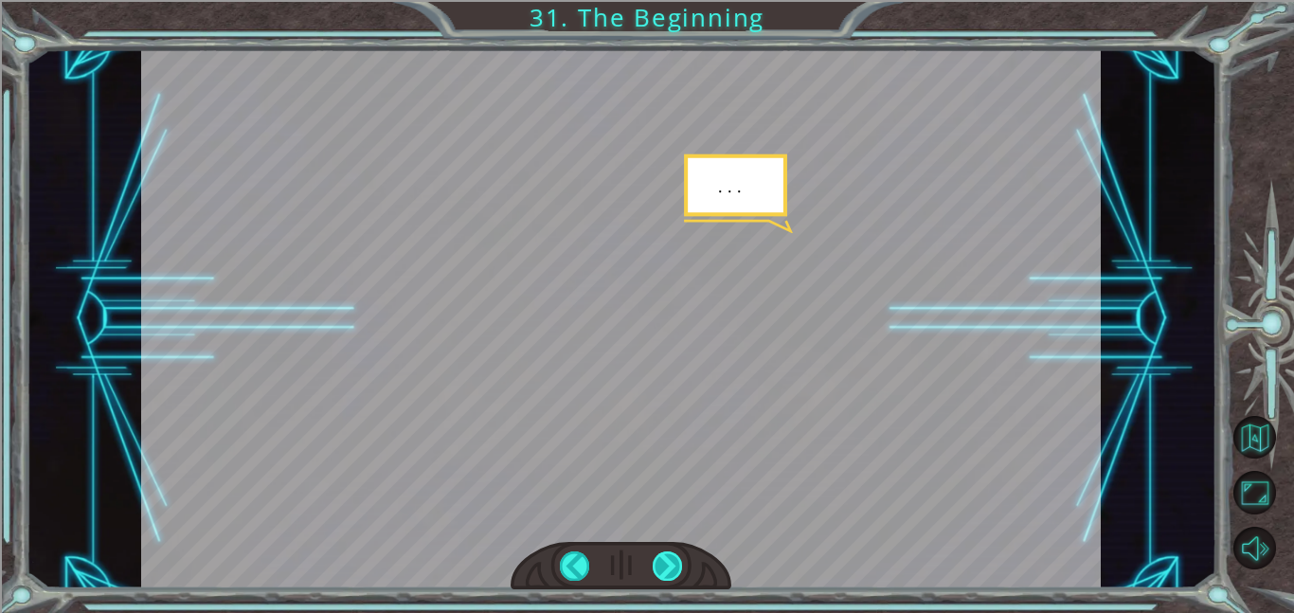
click at [665, 572] on div at bounding box center [668, 565] width 30 height 29
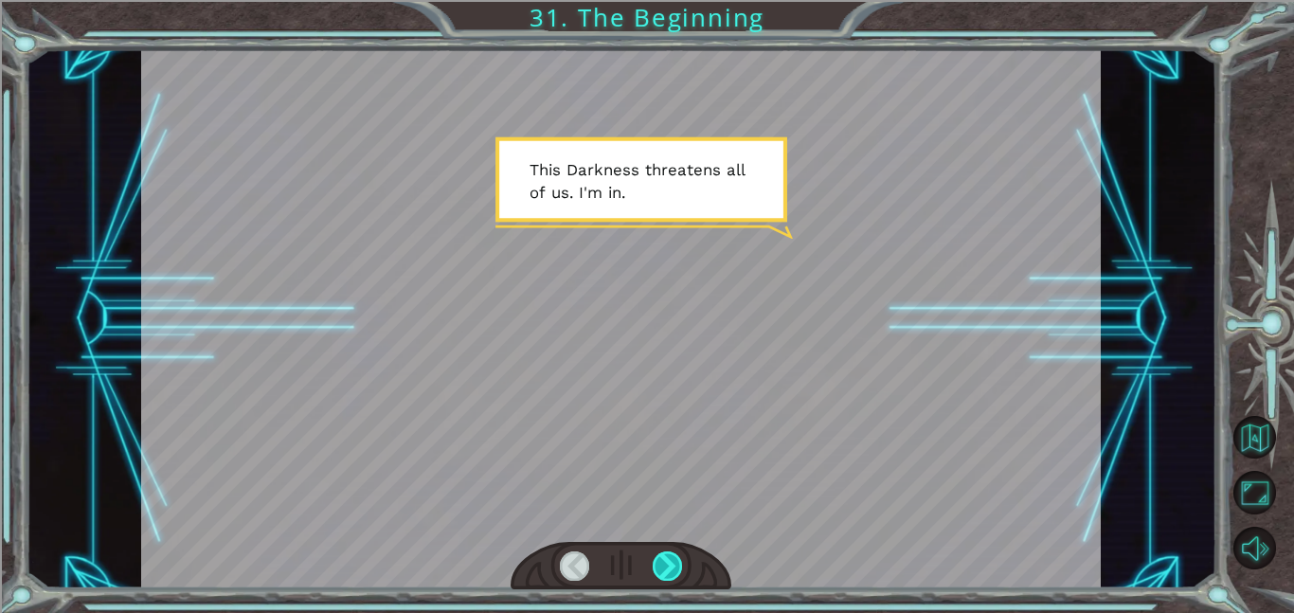
click at [665, 572] on div at bounding box center [668, 565] width 30 height 29
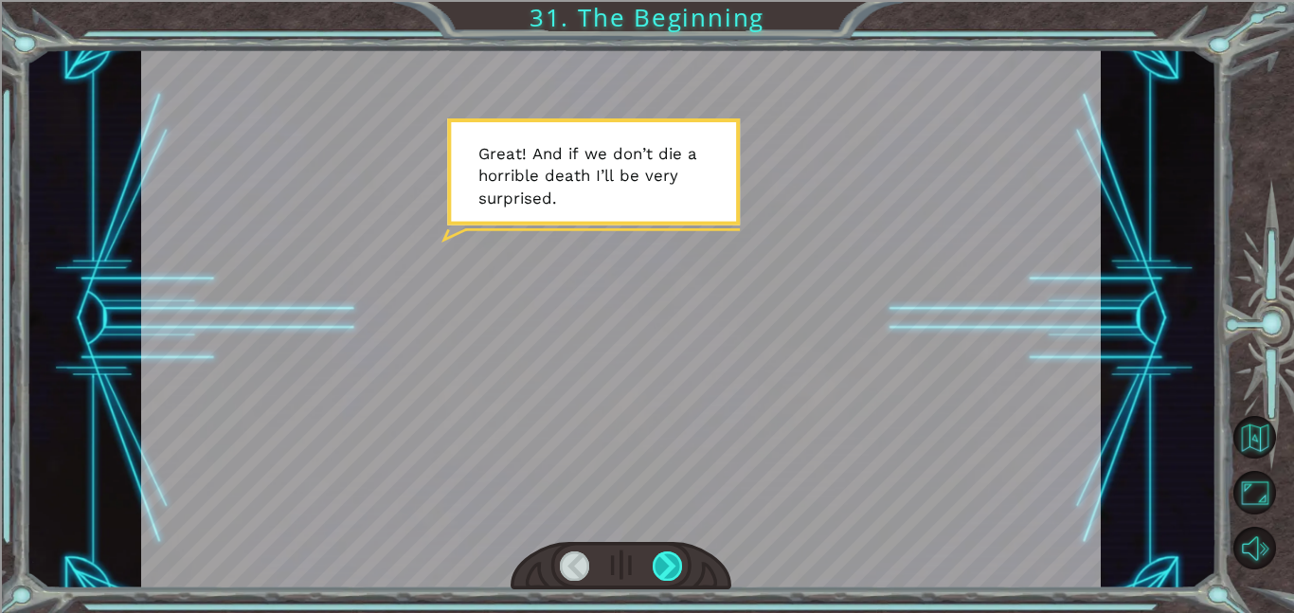
click at [665, 572] on div at bounding box center [668, 565] width 30 height 29
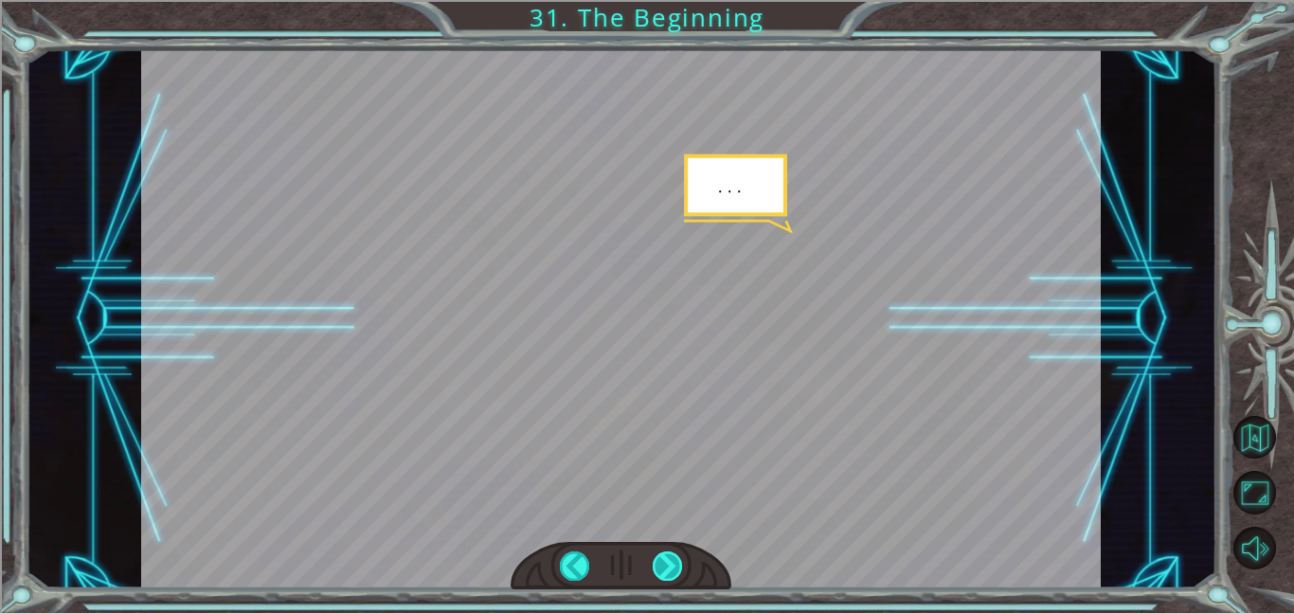
click at [665, 572] on div at bounding box center [668, 565] width 30 height 29
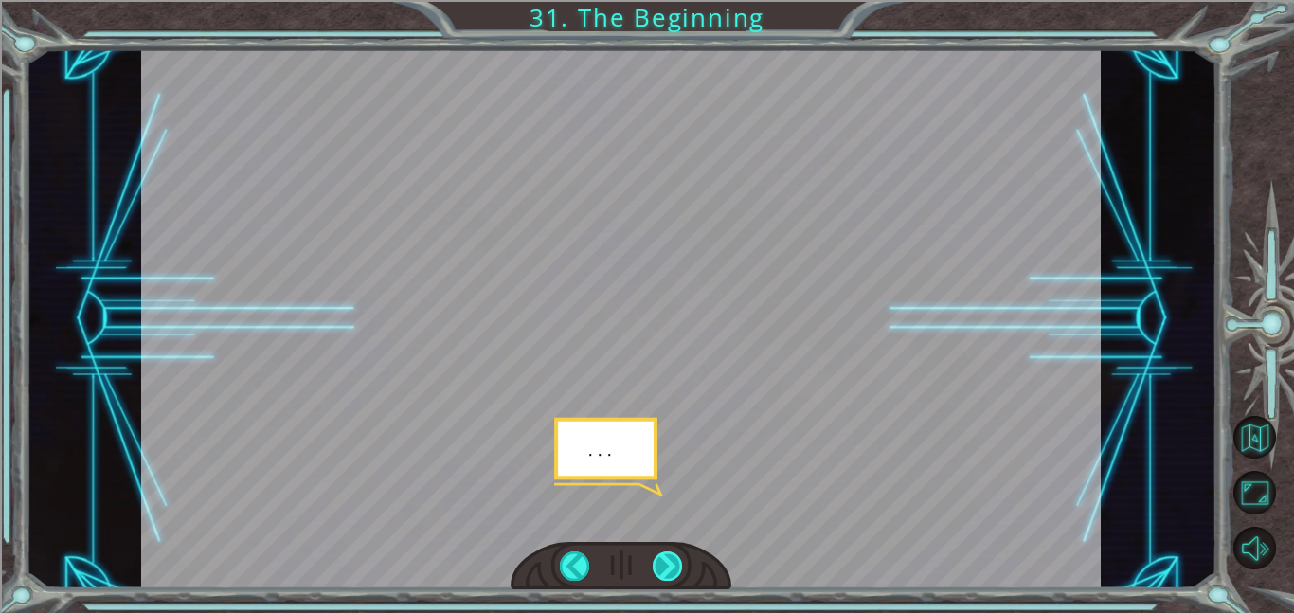
click at [665, 572] on div at bounding box center [668, 565] width 30 height 29
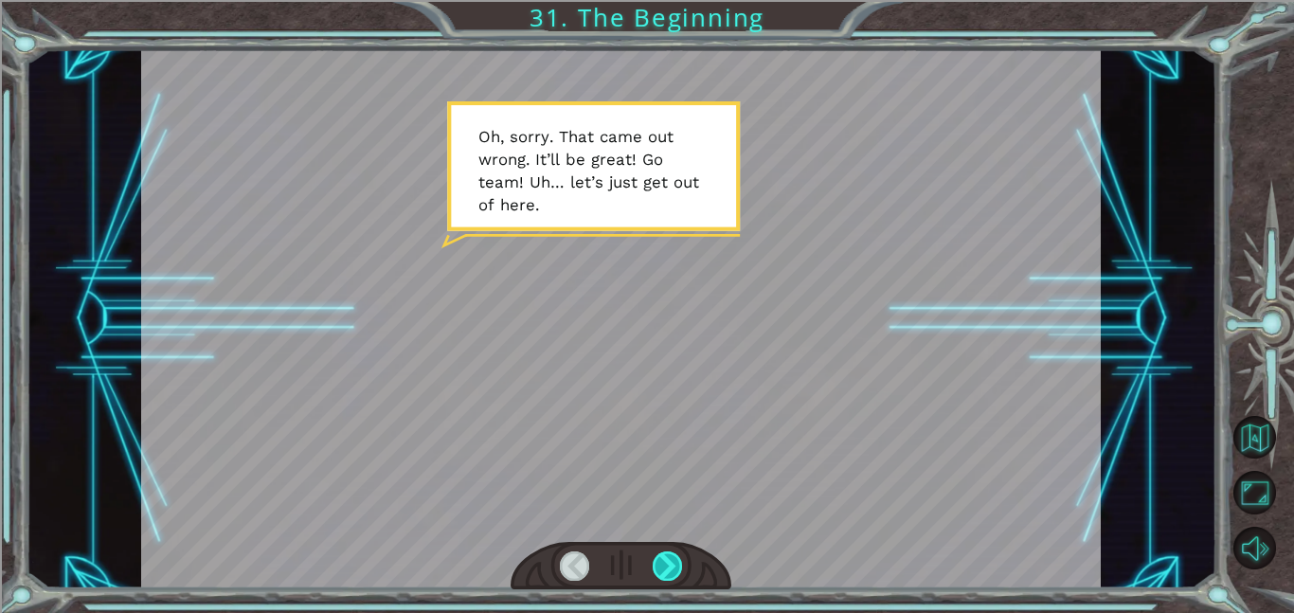
click at [665, 572] on div at bounding box center [668, 565] width 30 height 29
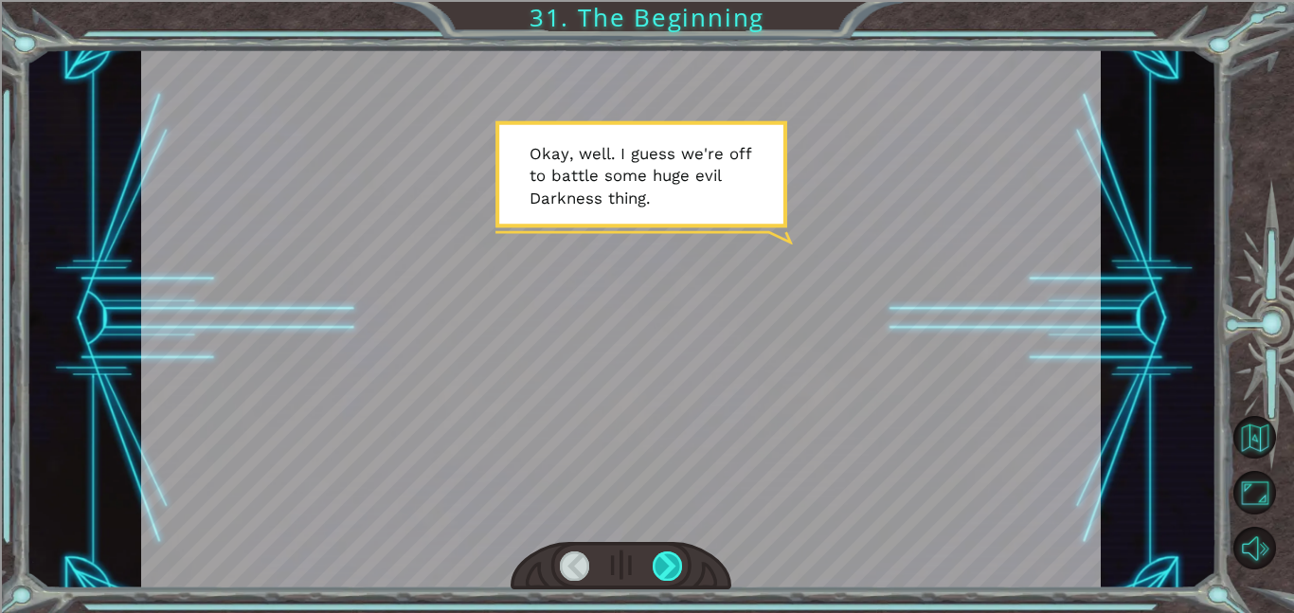
click at [675, 563] on div at bounding box center [668, 565] width 30 height 29
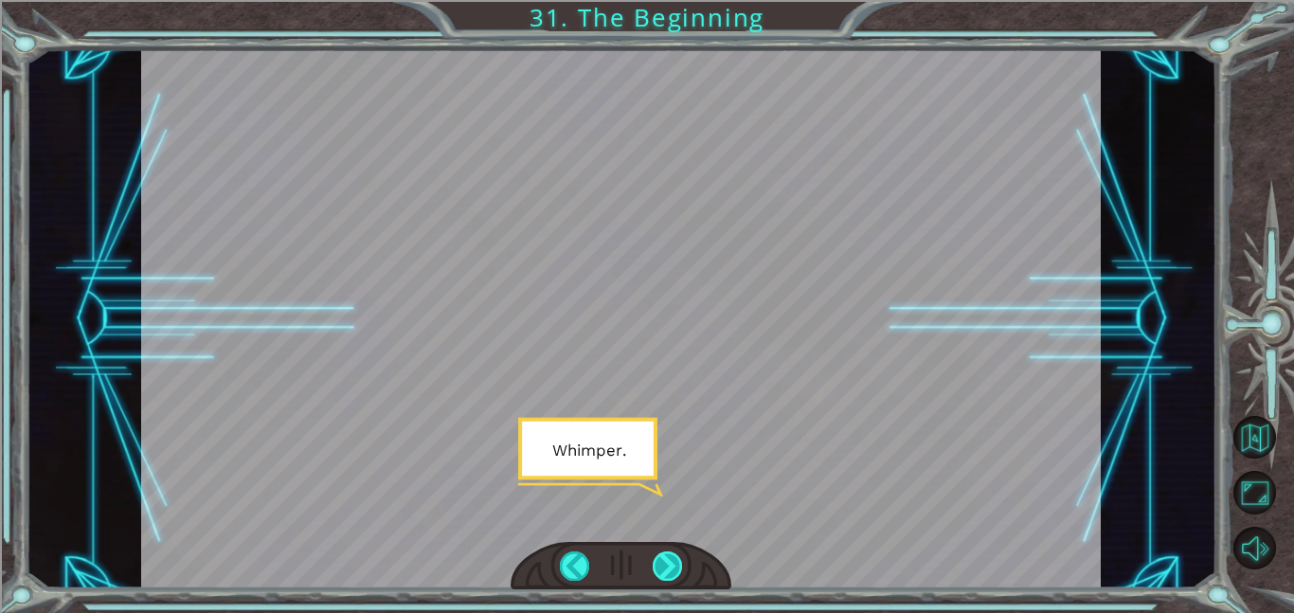
click at [675, 563] on div at bounding box center [668, 565] width 30 height 29
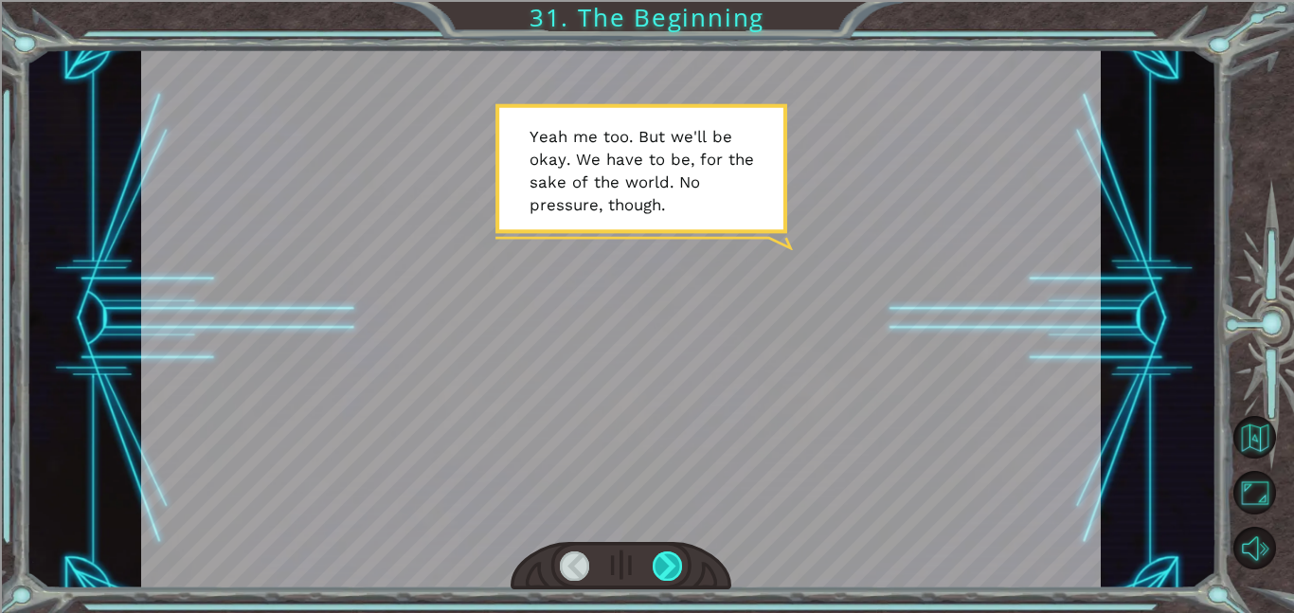
click at [675, 563] on div at bounding box center [668, 565] width 30 height 29
